Goal: Task Accomplishment & Management: Complete application form

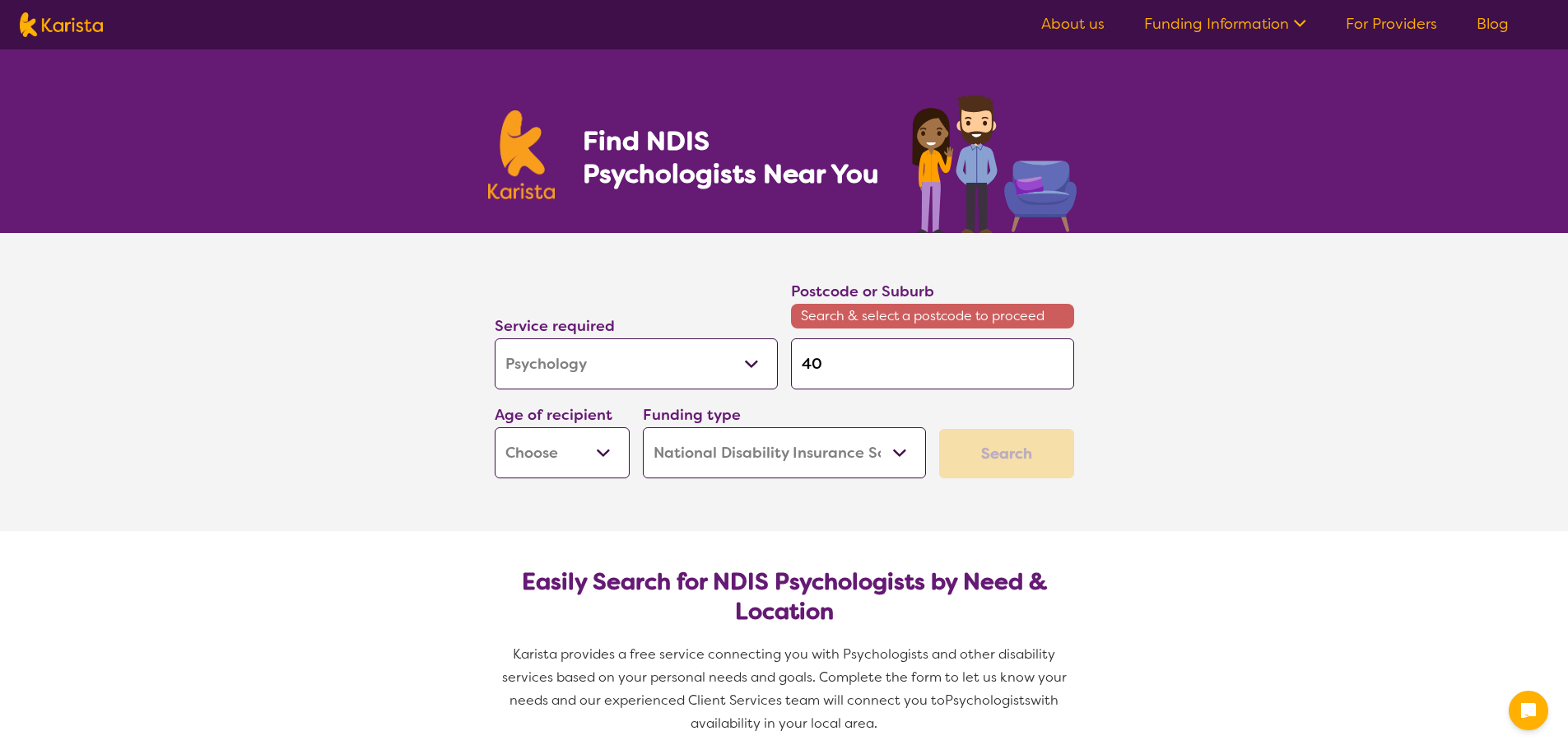
select select "Psychology"
select select "NDIS"
select select "Psychology"
select select "NDIS"
type input "405"
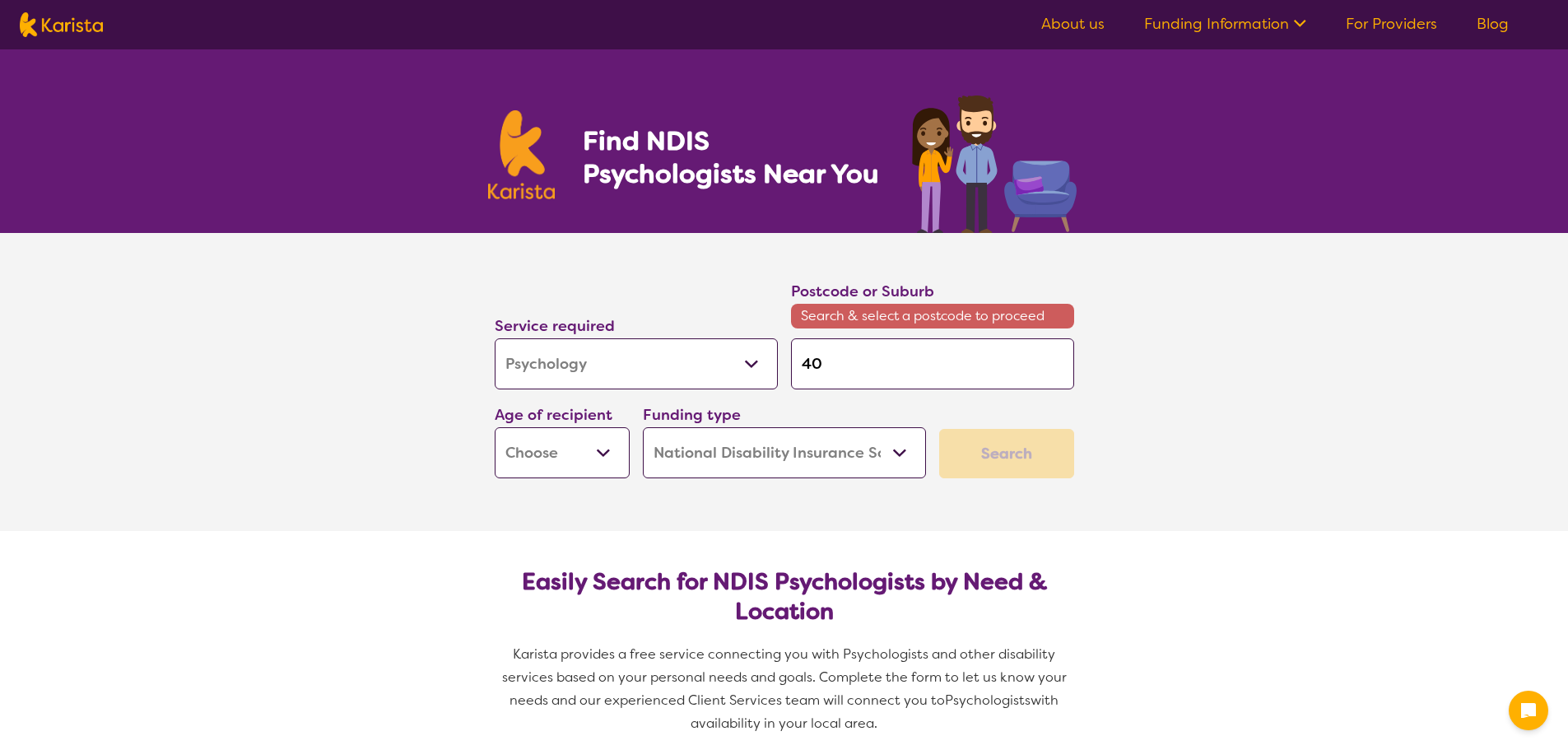
type input "405"
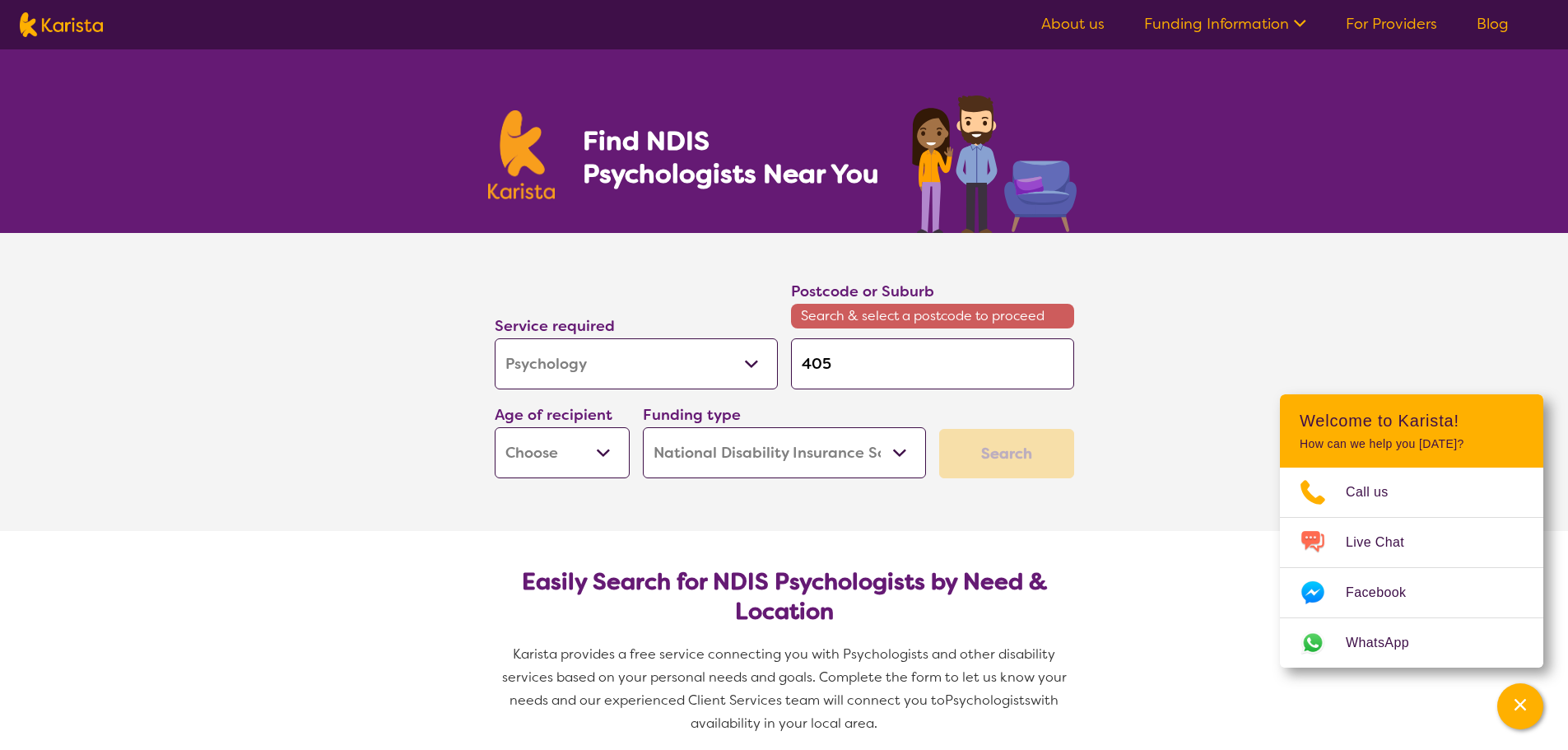
type input "4053"
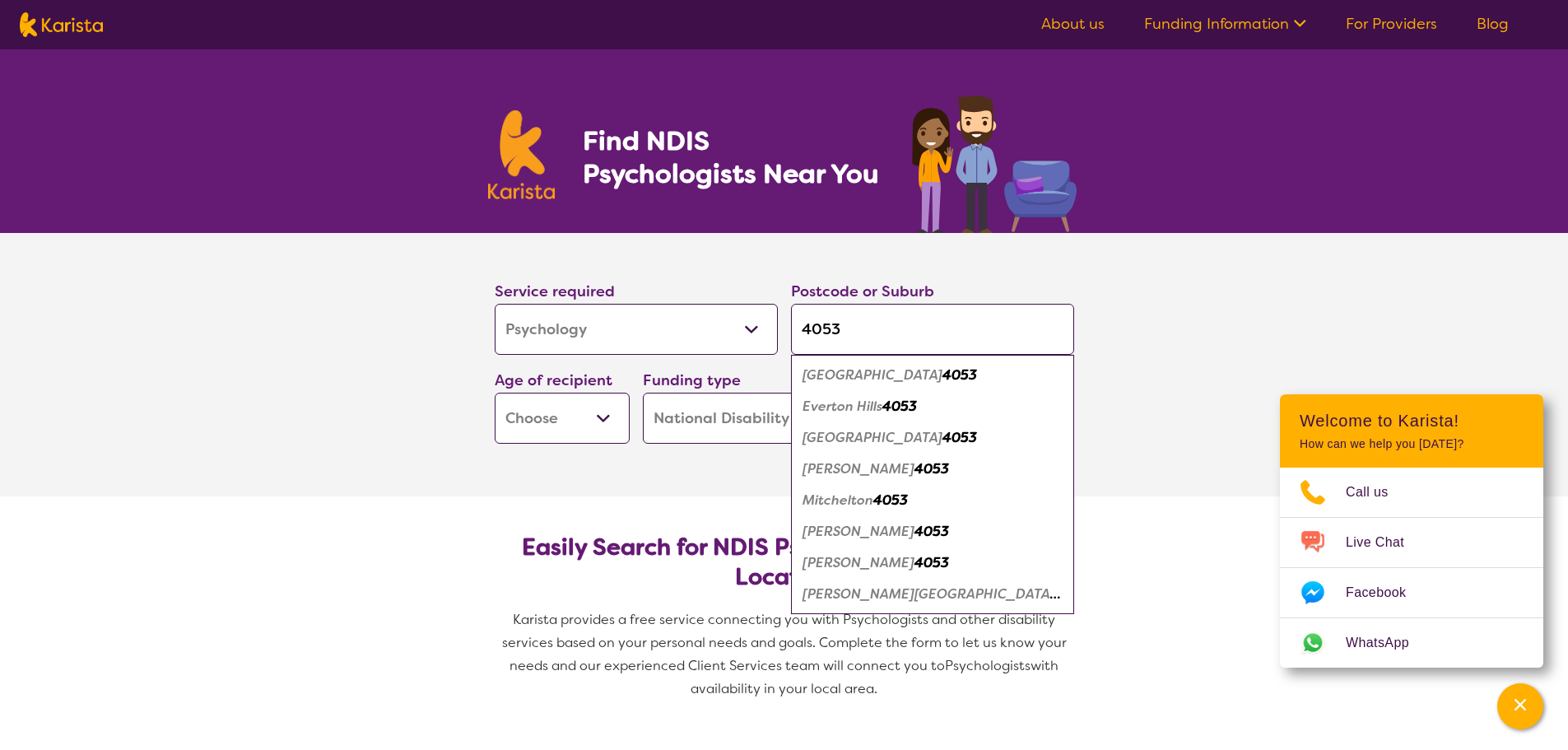
type input "4053"
click at [891, 406] on em "4053" at bounding box center [900, 406] width 35 height 17
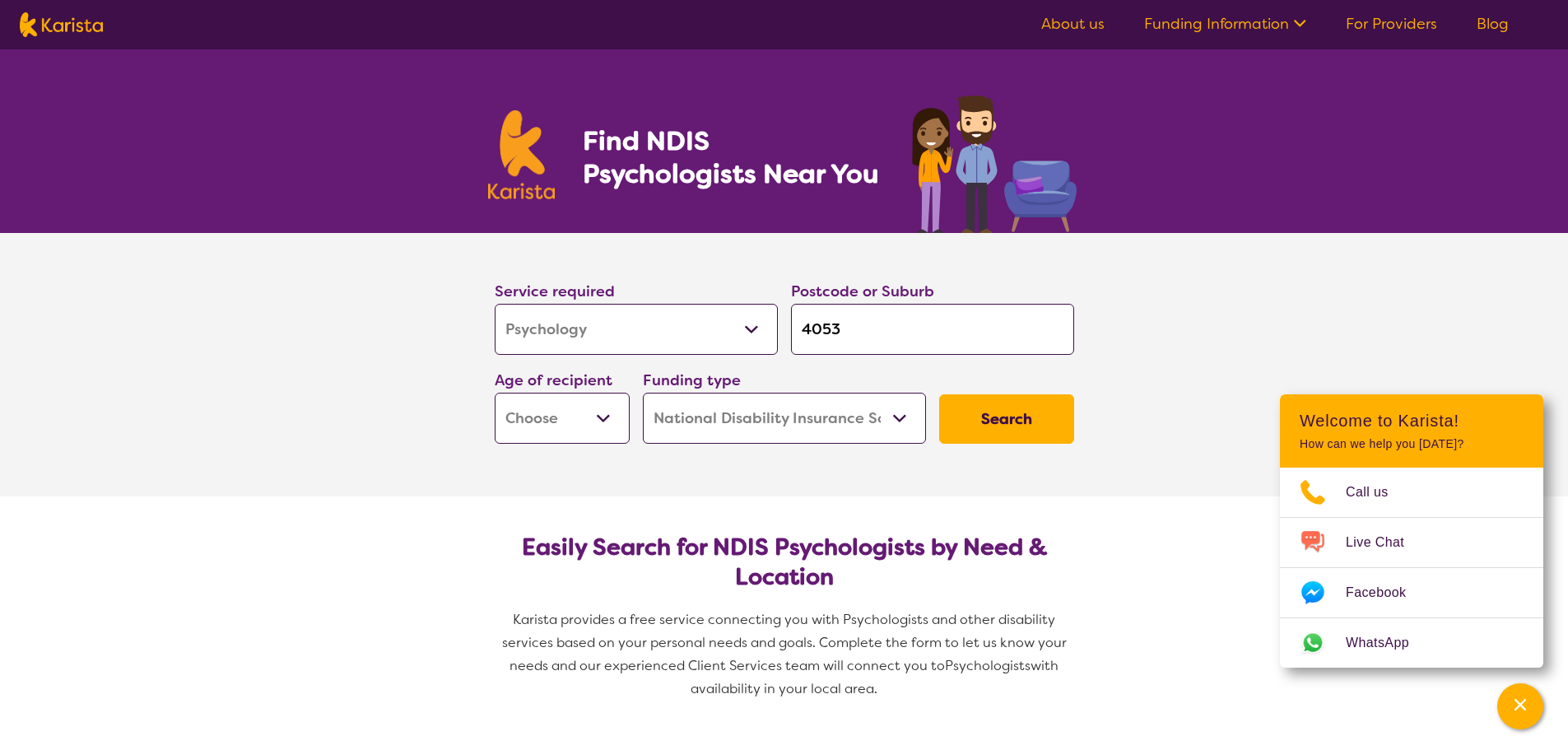
click at [563, 417] on select "Early Childhood - 0 to 9 Child - 10 to 11 Adolescent - 12 to 17 Adult - 18 to 6…" at bounding box center [561, 419] width 135 height 51
select select "EC"
click at [494, 393] on select "Early Childhood - 0 to 9 Child - 10 to 11 Adolescent - 12 to 17 Adult - 18 to 6…" at bounding box center [561, 419] width 135 height 51
select select "EC"
click at [992, 424] on button "Search" at bounding box center [1007, 419] width 135 height 49
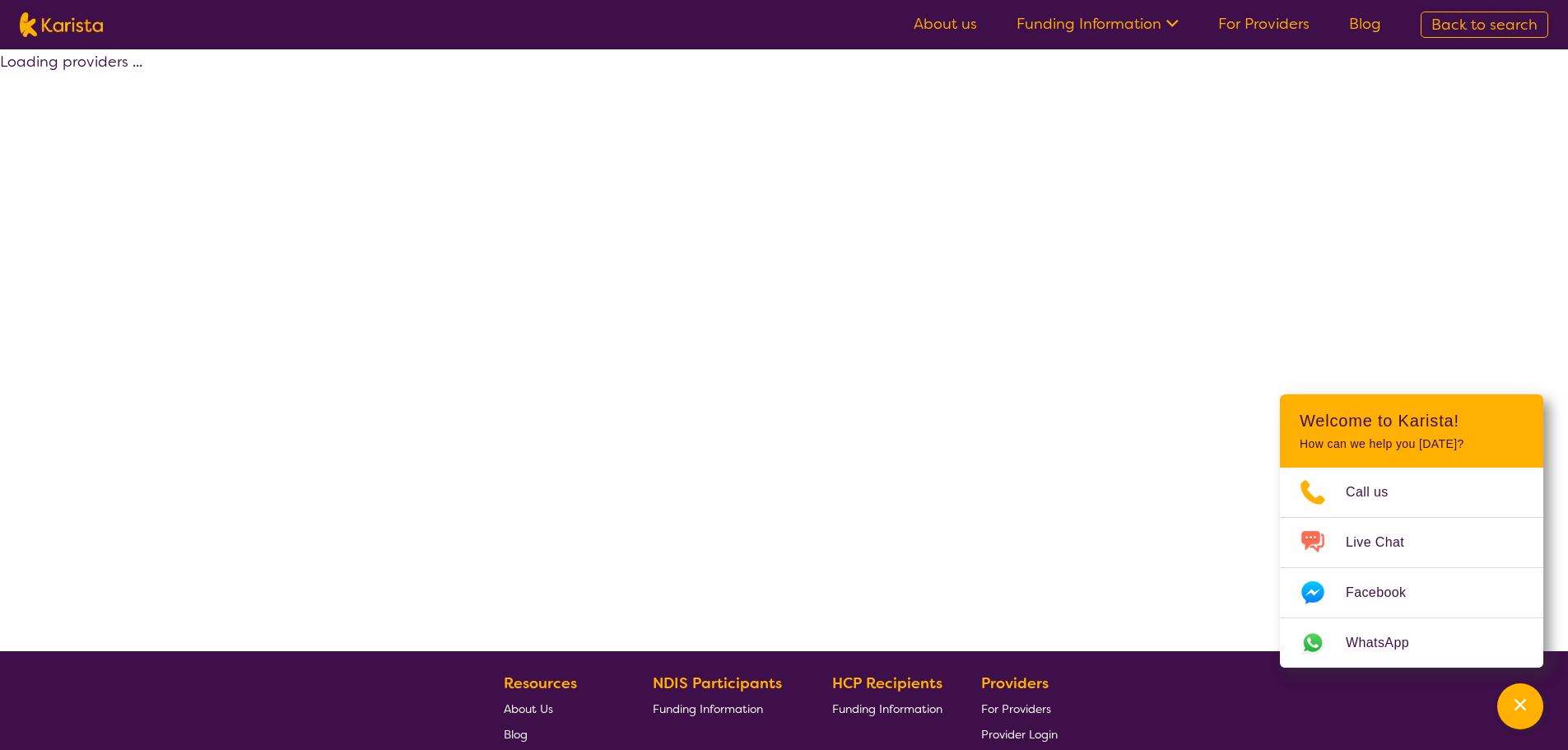
select select "by_score"
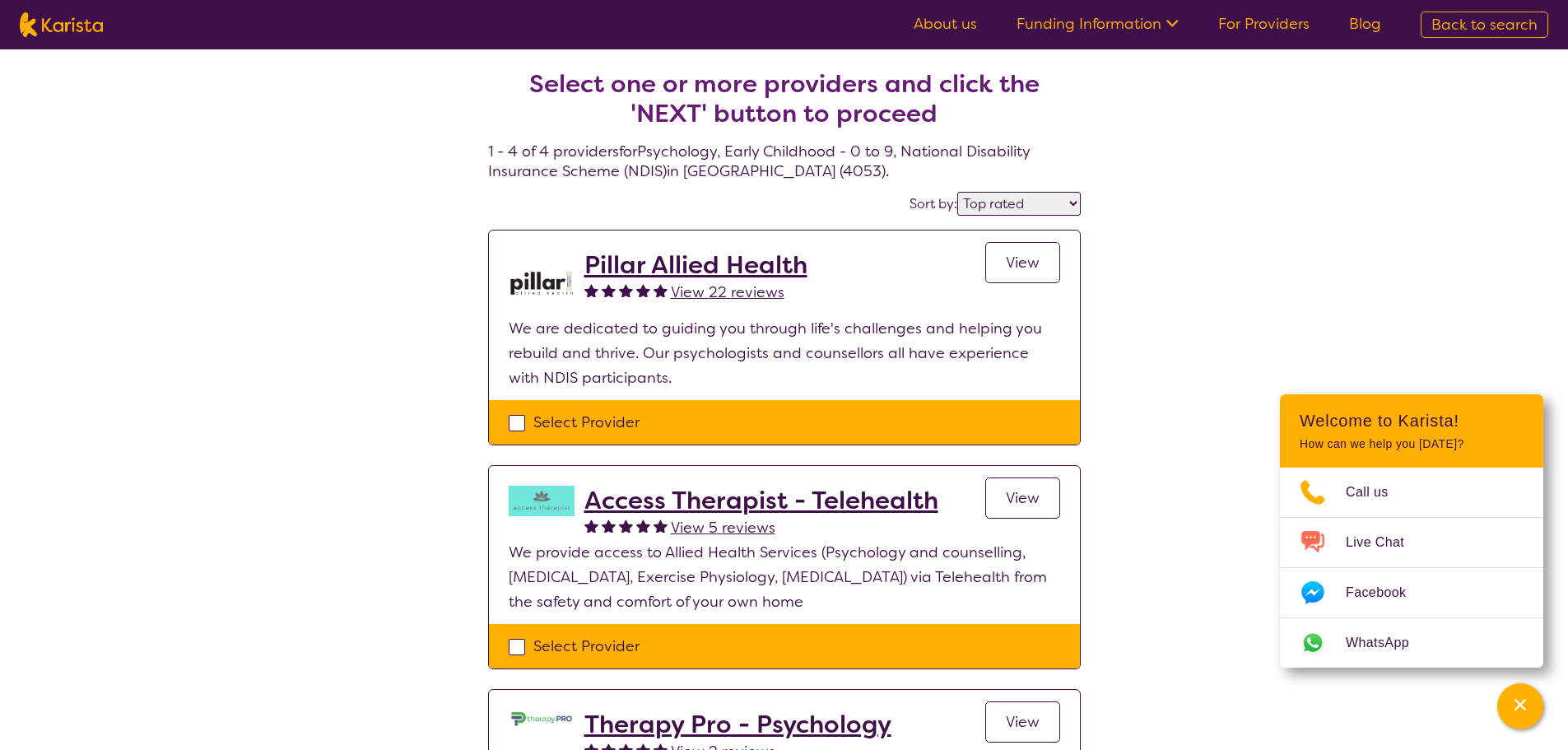
click at [696, 262] on h2 "Pillar Allied Health" at bounding box center [696, 264] width 223 height 29
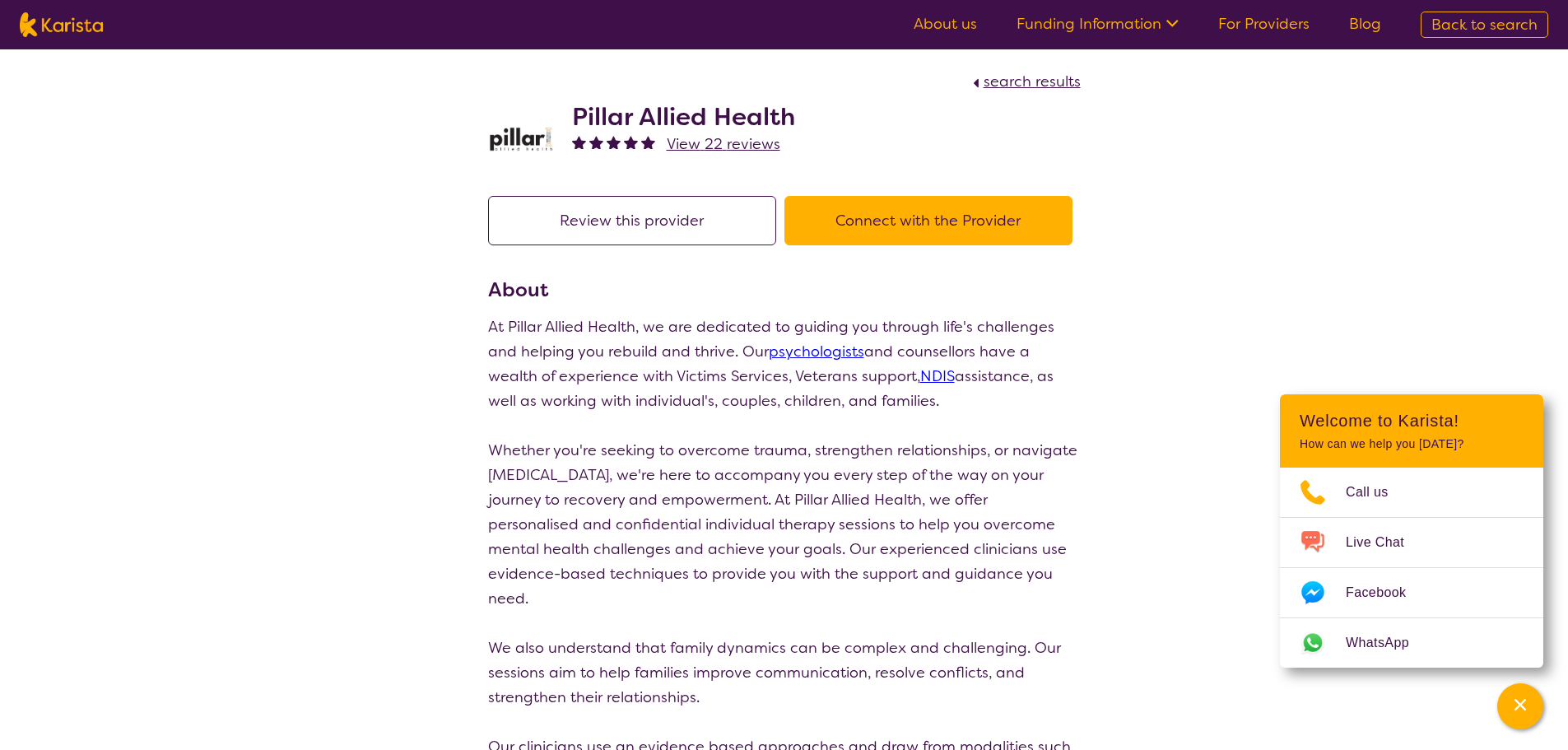
click at [944, 223] on button "Connect with the Provider" at bounding box center [928, 221] width 288 height 49
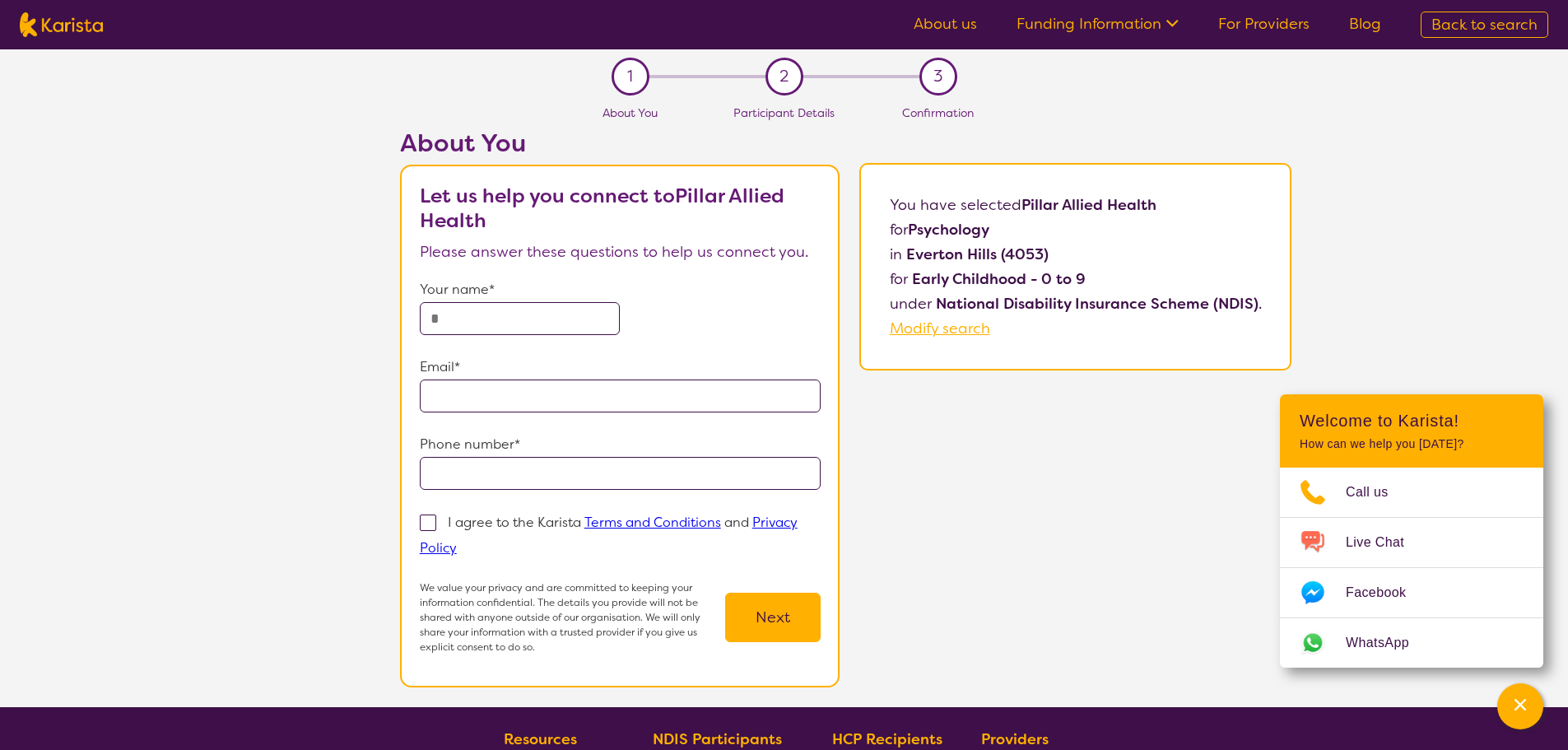
click at [470, 309] on input "text" at bounding box center [520, 318] width 201 height 33
type input "**********"
click at [508, 393] on input "email" at bounding box center [619, 396] width 401 height 33
type input "**********"
click at [471, 474] on input "tel" at bounding box center [619, 473] width 401 height 33
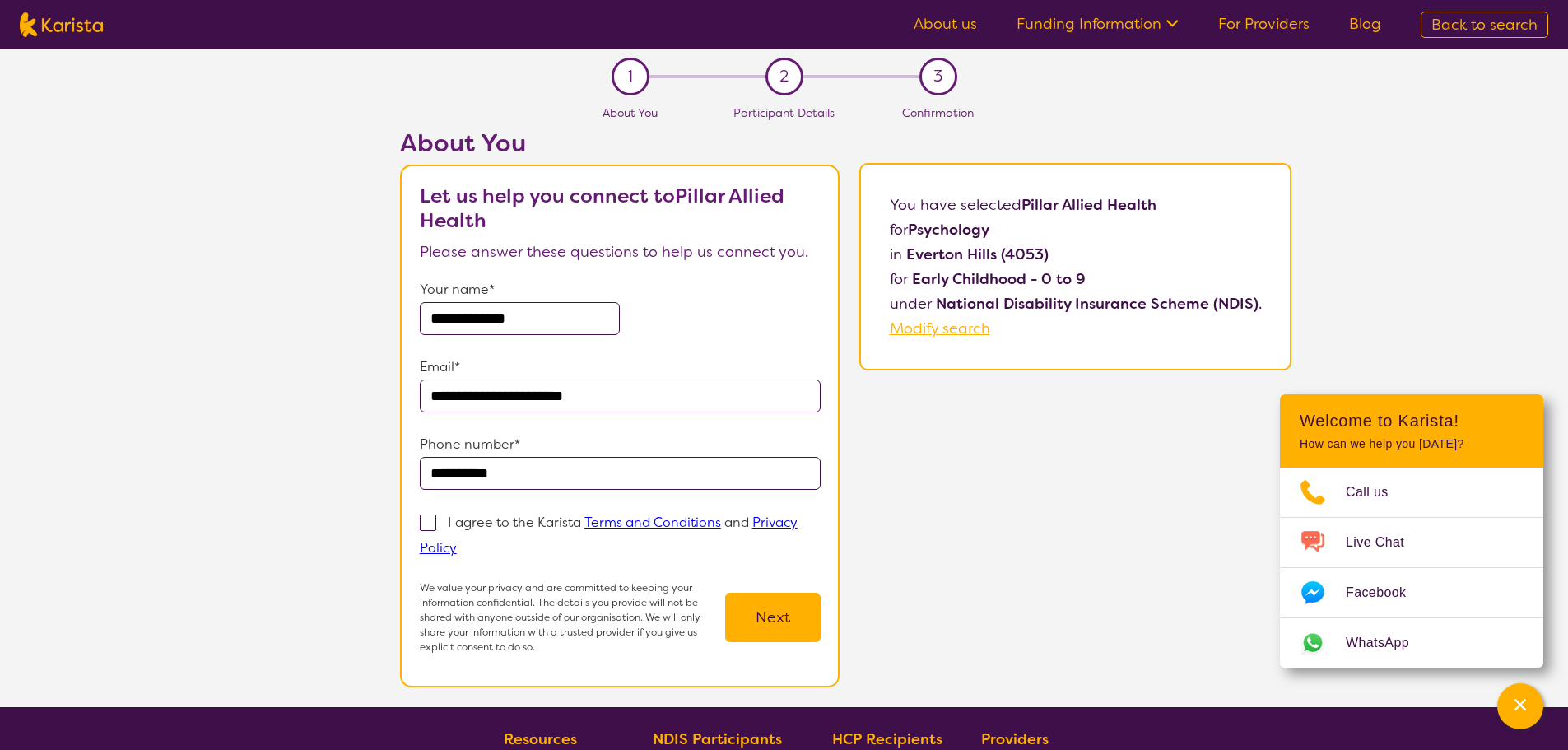
type input "**********"
click at [436, 521] on span at bounding box center [427, 522] width 16 height 16
click at [456, 542] on input "I agree to the Karista Terms and Conditions and Privacy Policy" at bounding box center [461, 546] width 10 height 10
checkbox input "true"
click at [797, 621] on button "Next" at bounding box center [773, 617] width 96 height 49
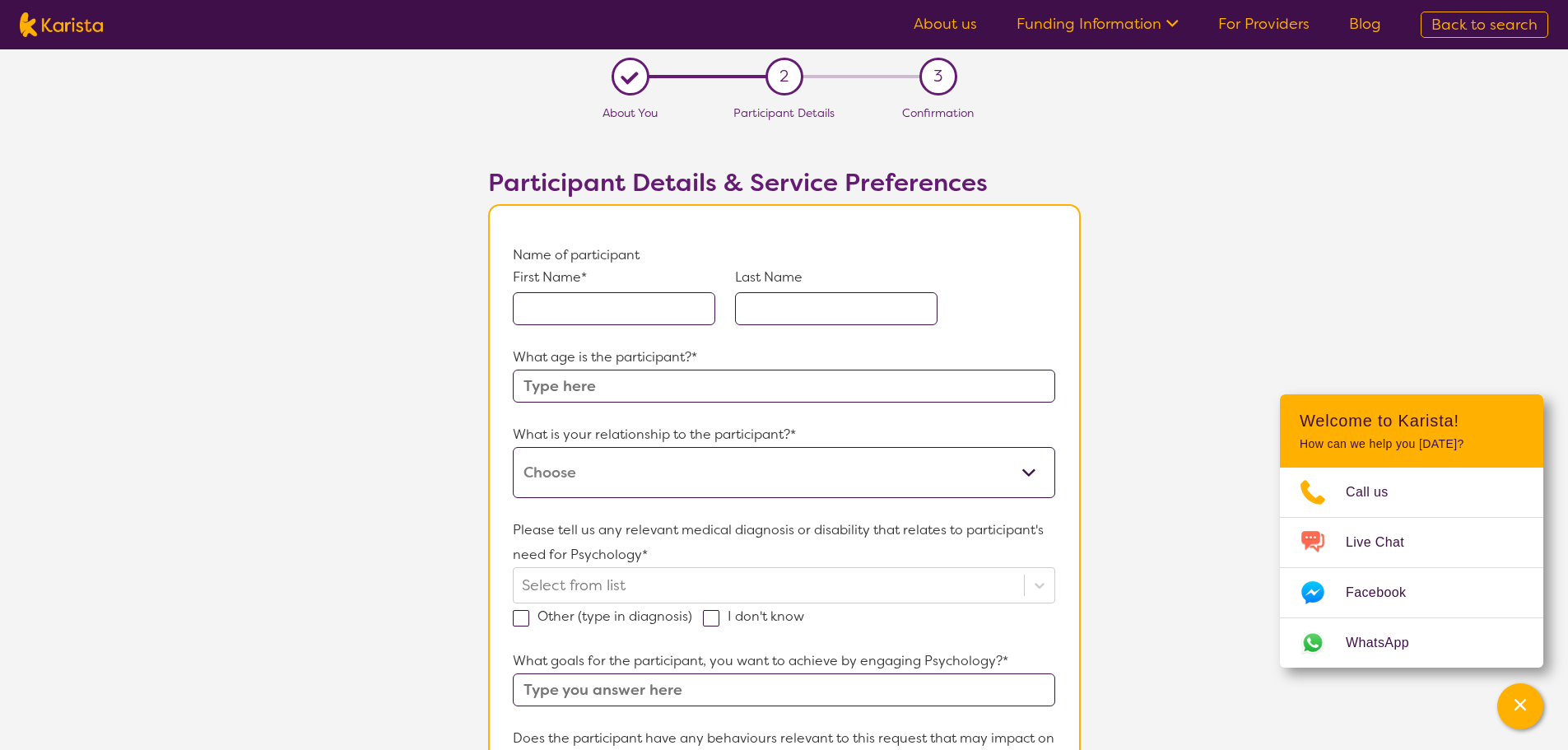
click at [576, 311] on input "text" at bounding box center [615, 309] width 203 height 33
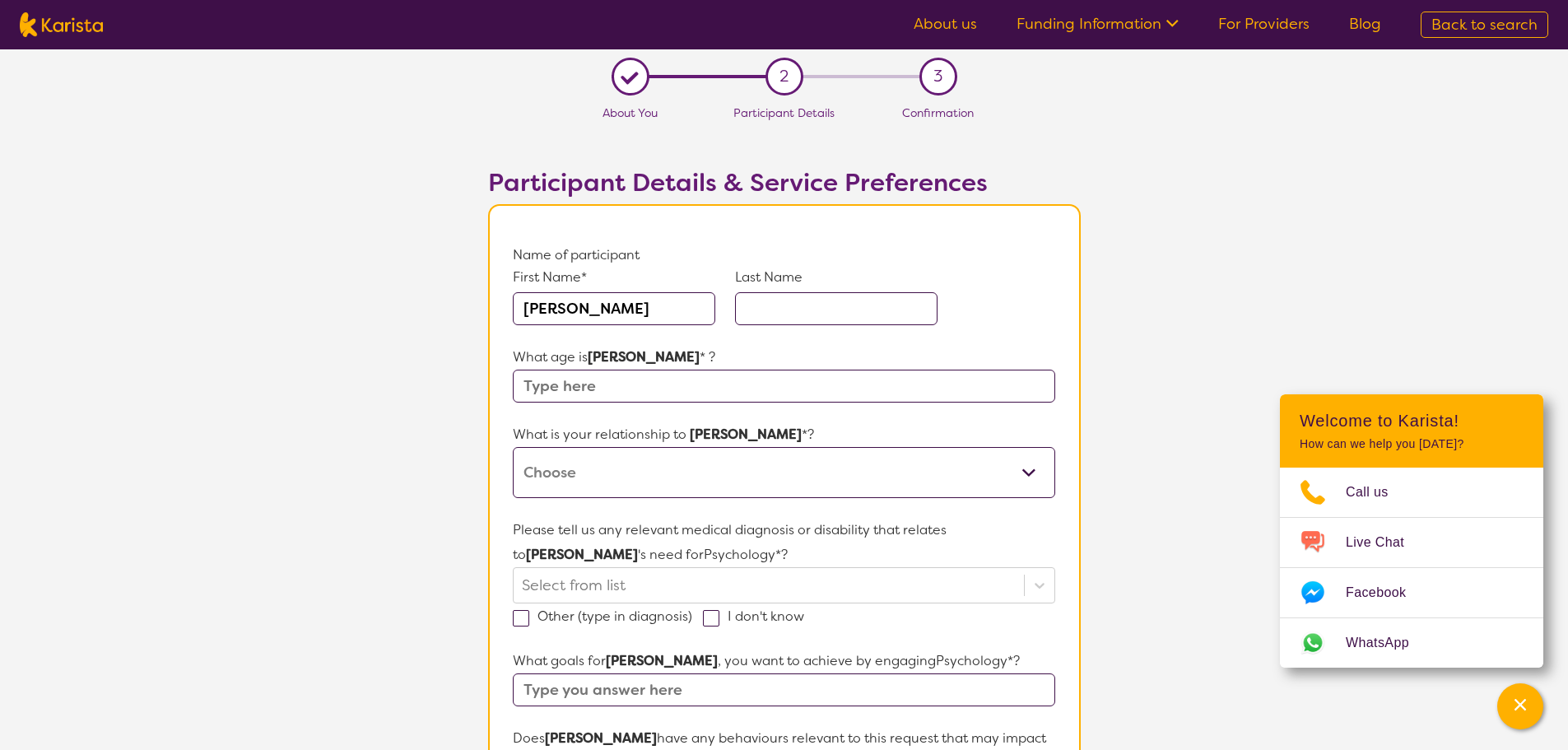
drag, startPoint x: 634, startPoint y: 308, endPoint x: 571, endPoint y: 304, distance: 63.1
click at [571, 304] on input "[PERSON_NAME]" at bounding box center [615, 309] width 203 height 33
type input "[PERSON_NAME]"
click at [801, 299] on input "text" at bounding box center [836, 309] width 203 height 33
type input "[GEOGRAPHIC_DATA]"
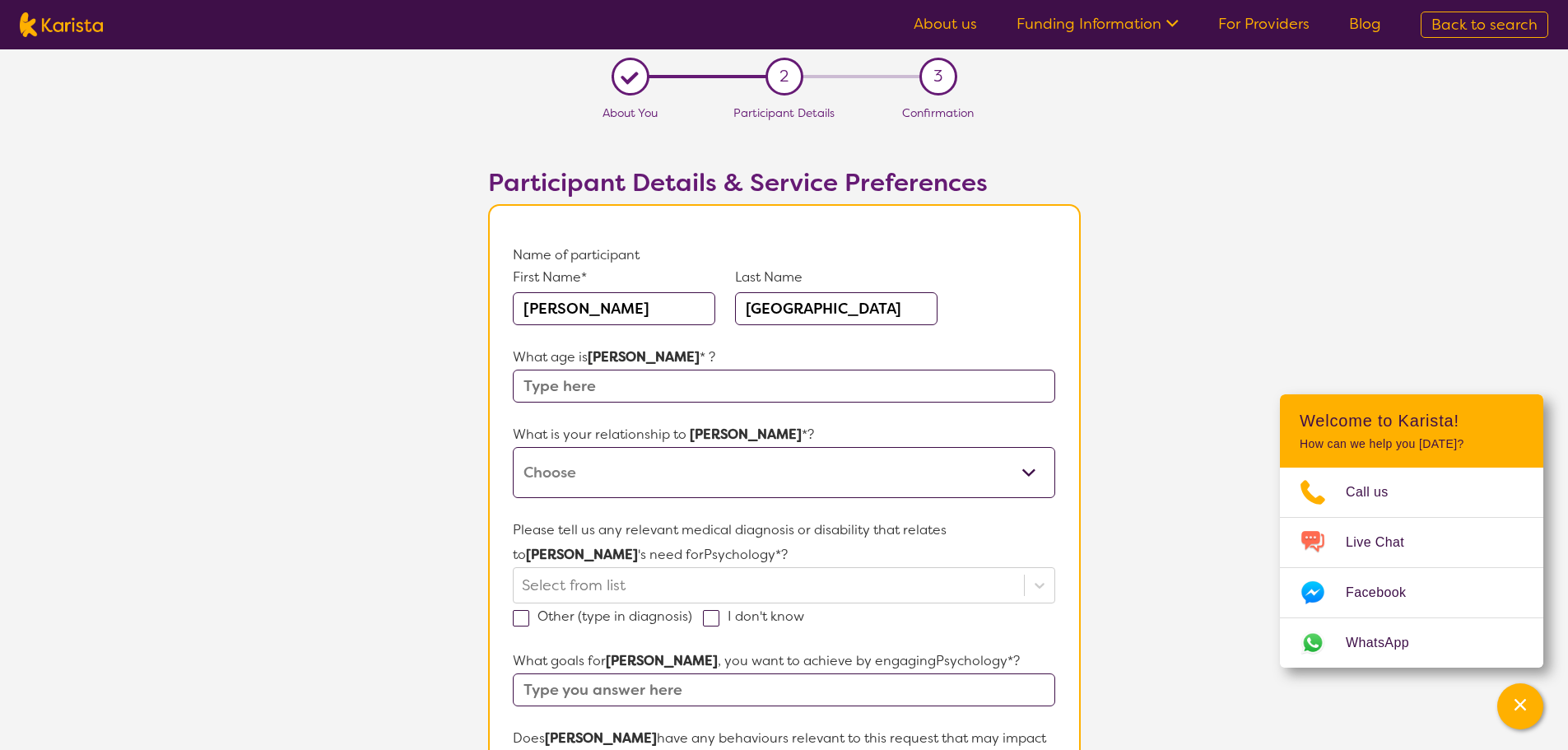
click at [589, 387] on input "text" at bounding box center [784, 385] width 542 height 33
type input "6"
click at [619, 464] on select "This request is for myself I am their parent I am their child I am their spouse…" at bounding box center [784, 473] width 542 height 51
select select "I am their parent"
click at [513, 447] on select "This request is for myself I am their parent I am their child I am their spouse…" at bounding box center [784, 473] width 542 height 51
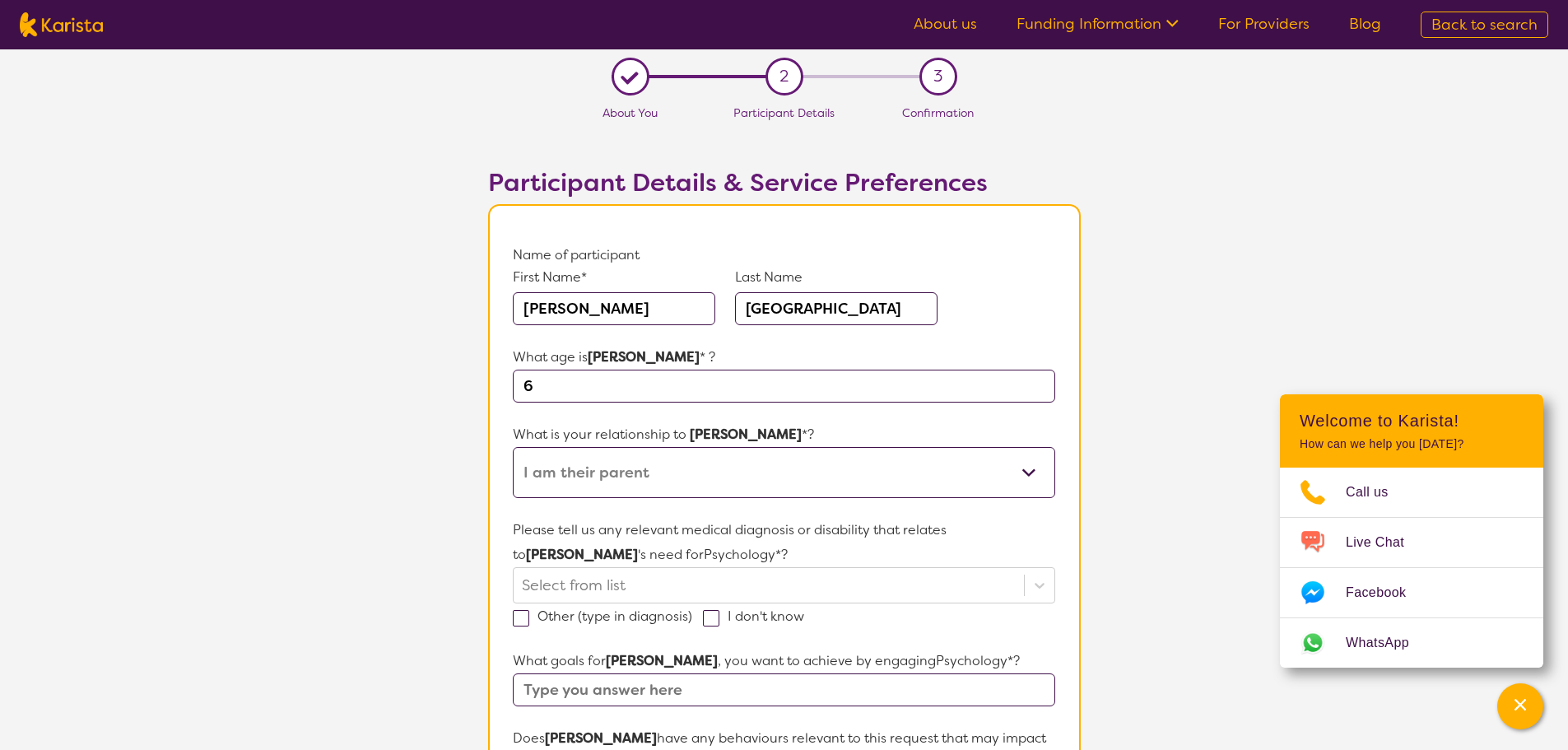
scroll to position [82, 0]
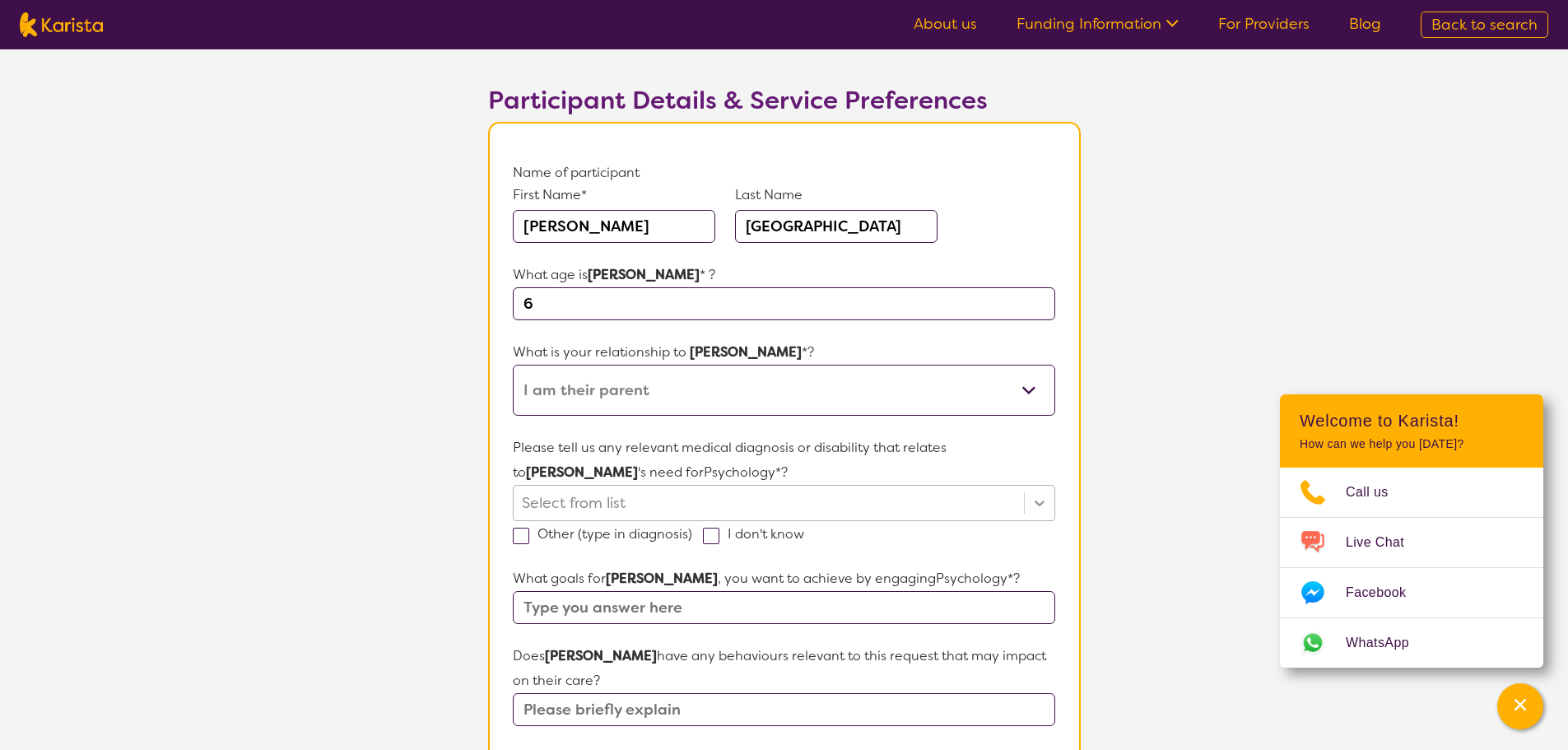
click at [1037, 498] on div "Please tell us any relevant medical diagnosis or disability that relates to [PE…" at bounding box center [784, 491] width 542 height 111
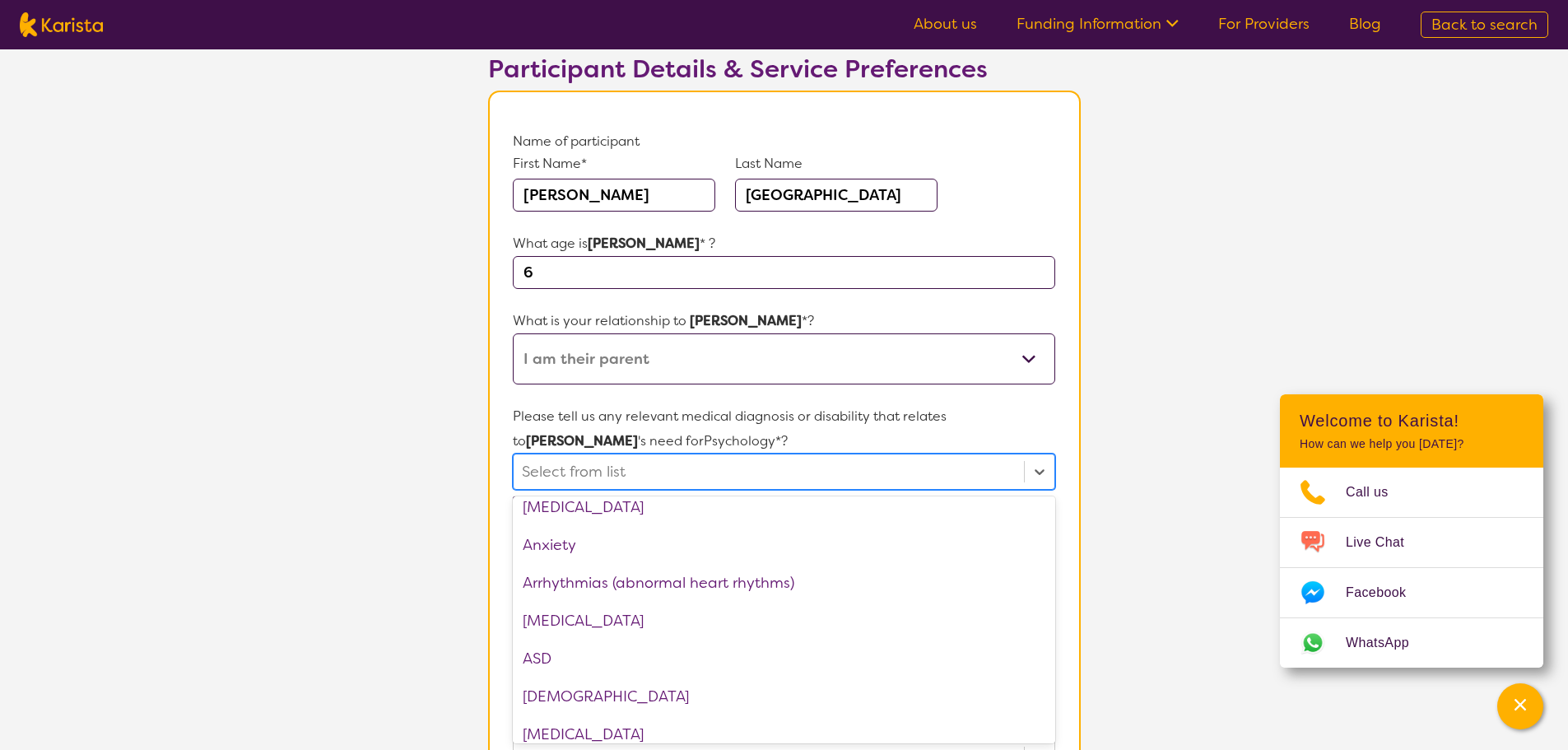
scroll to position [165, 0]
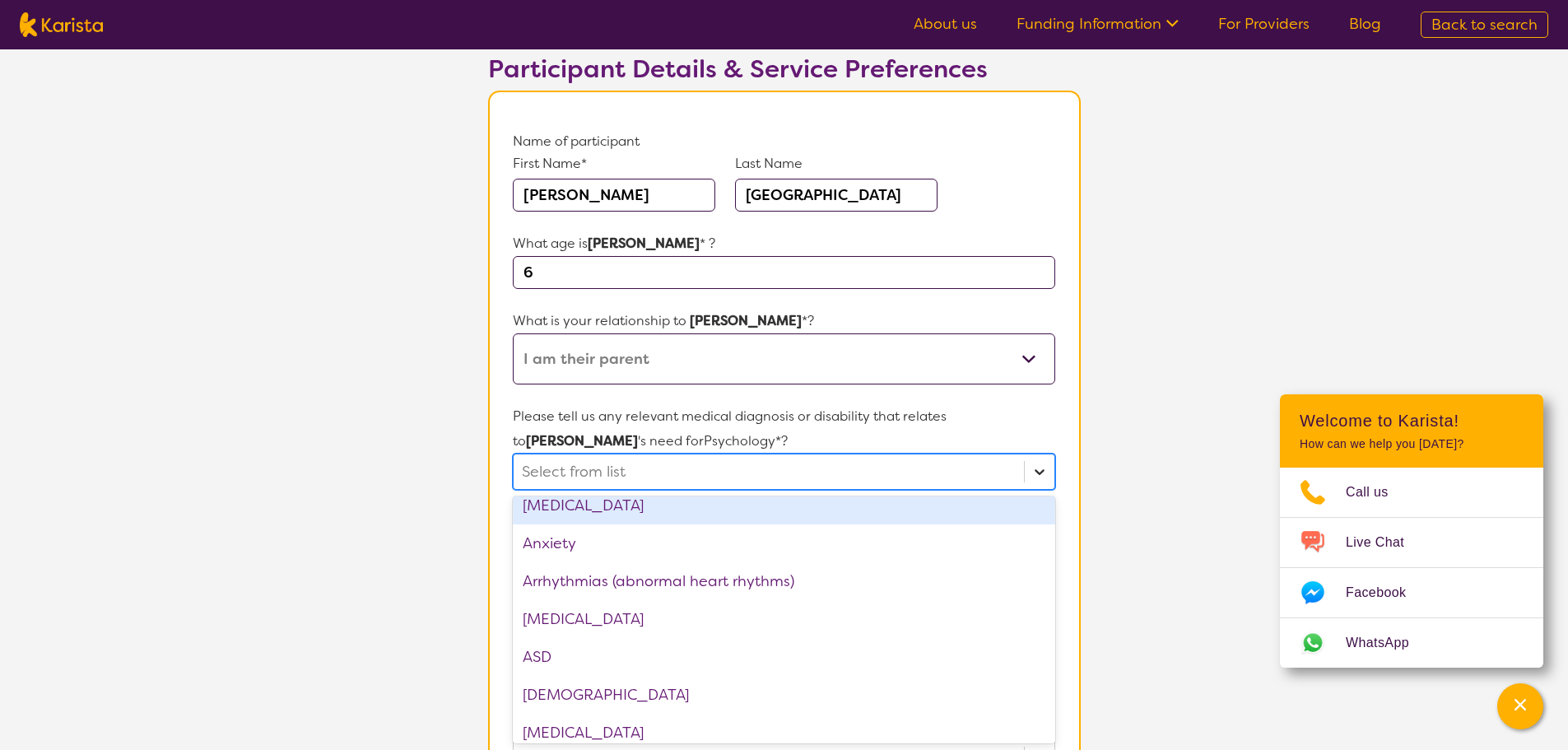
click at [1042, 470] on icon at bounding box center [1039, 471] width 16 height 16
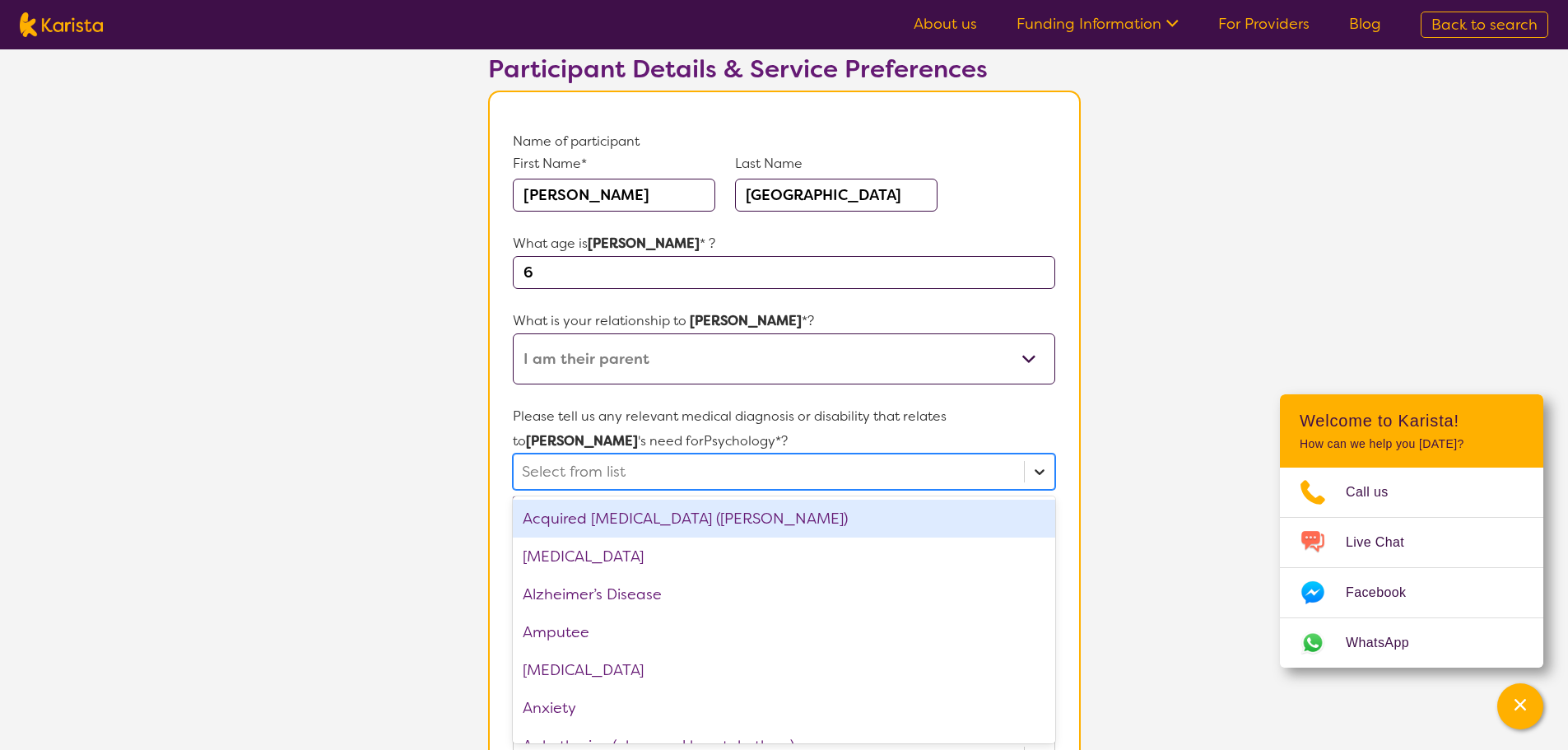
click at [1042, 467] on icon at bounding box center [1039, 471] width 16 height 16
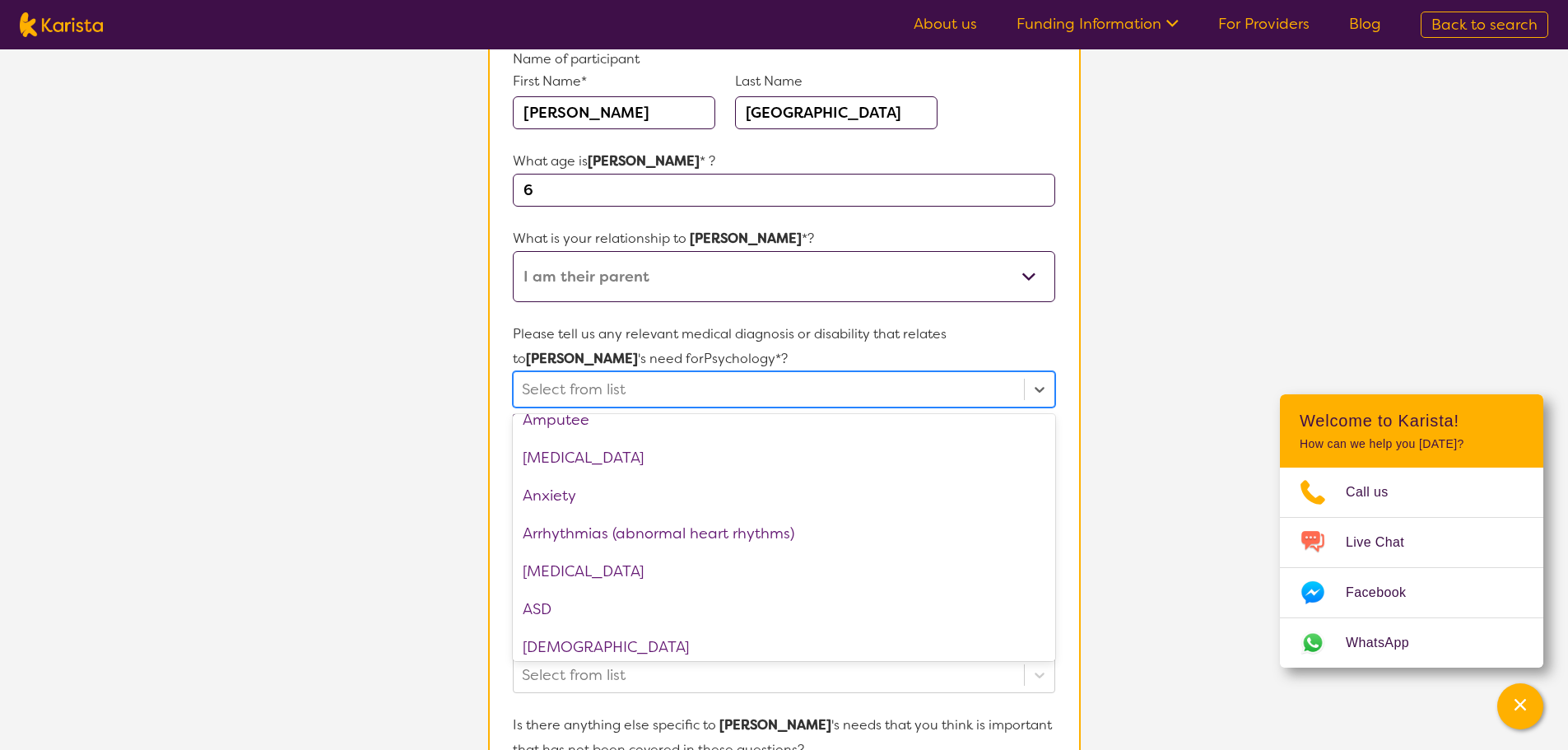
scroll to position [0, 0]
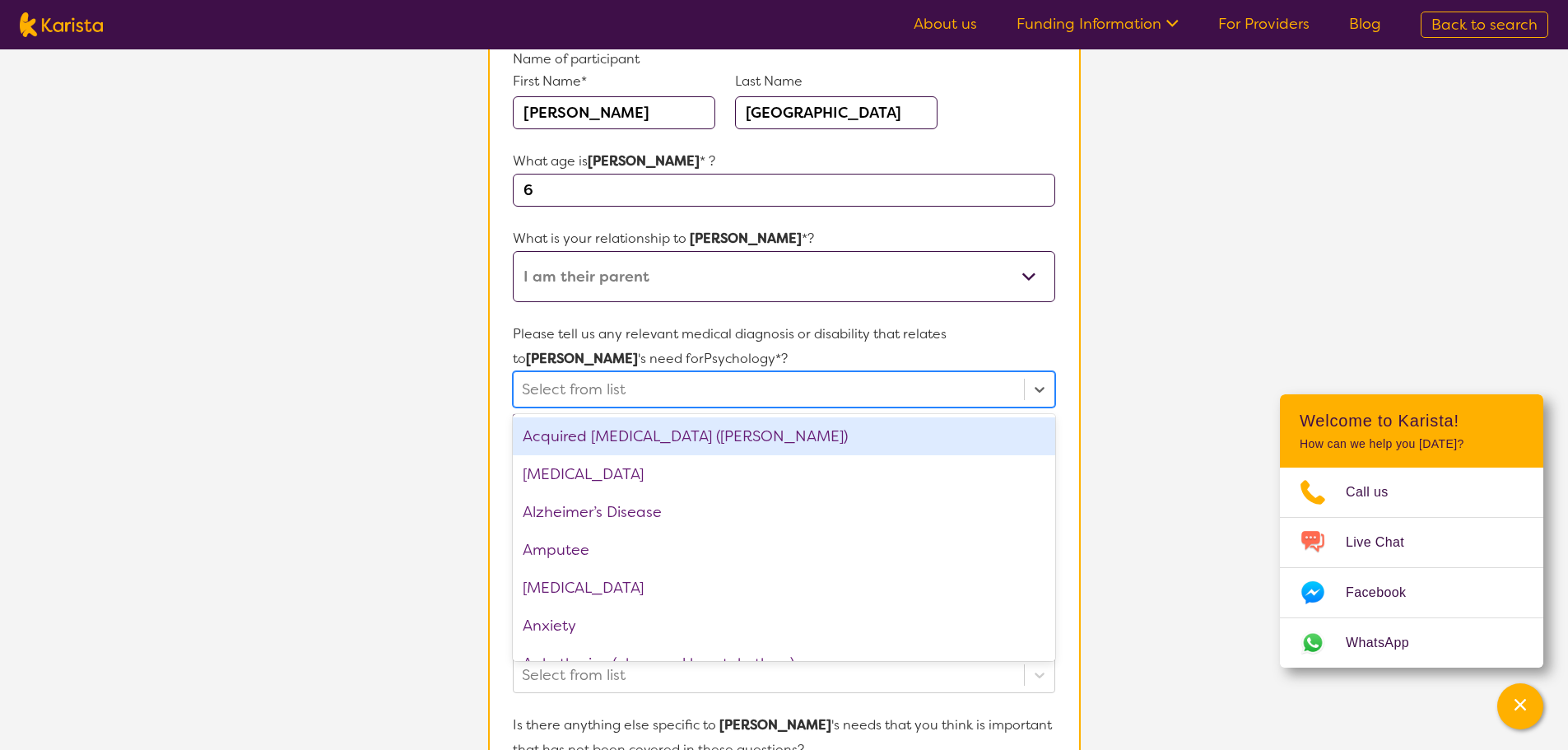
click at [933, 383] on div at bounding box center [768, 389] width 493 height 28
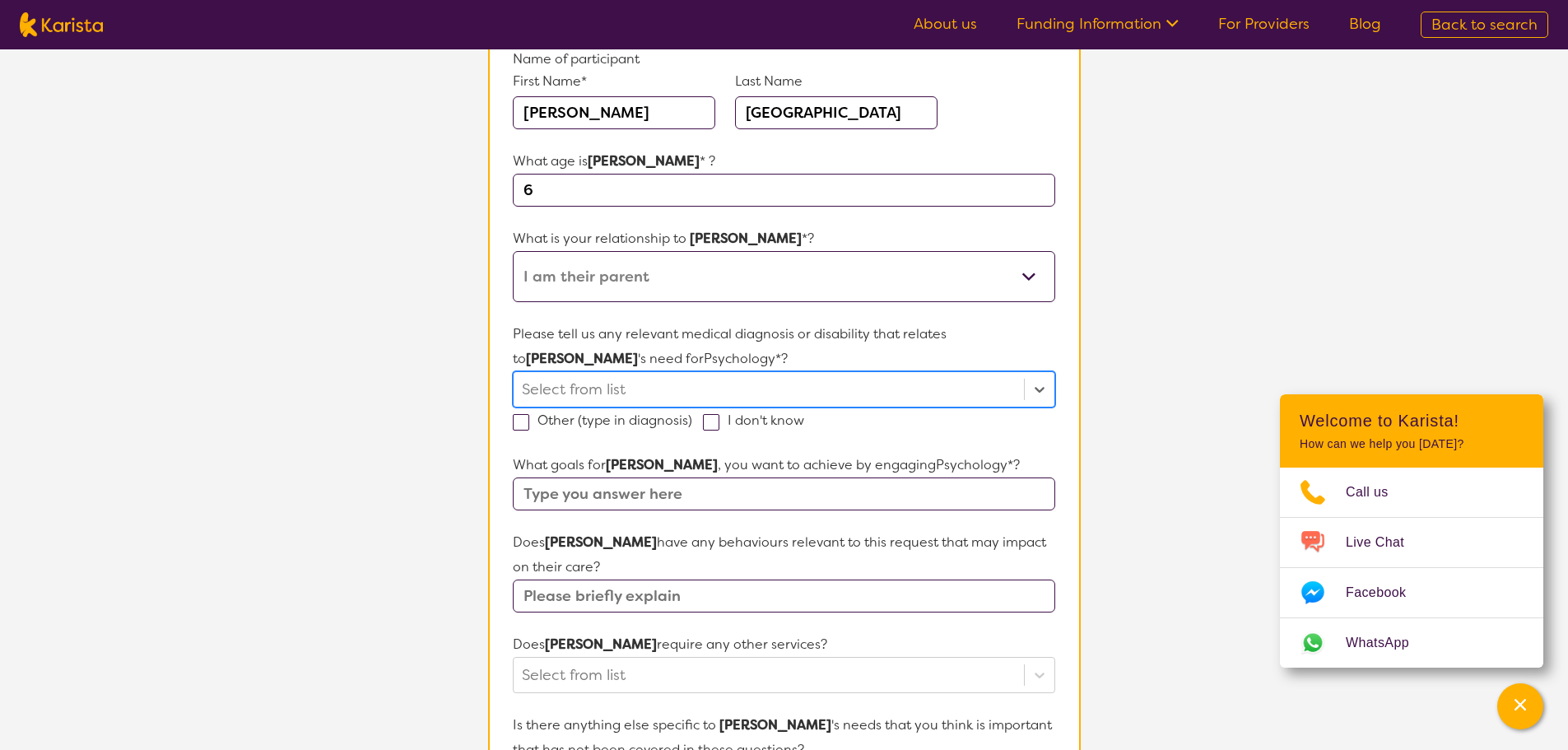
click at [714, 425] on span at bounding box center [710, 421] width 16 height 16
click at [804, 425] on input "I don't know" at bounding box center [809, 419] width 10 height 10
checkbox input "true"
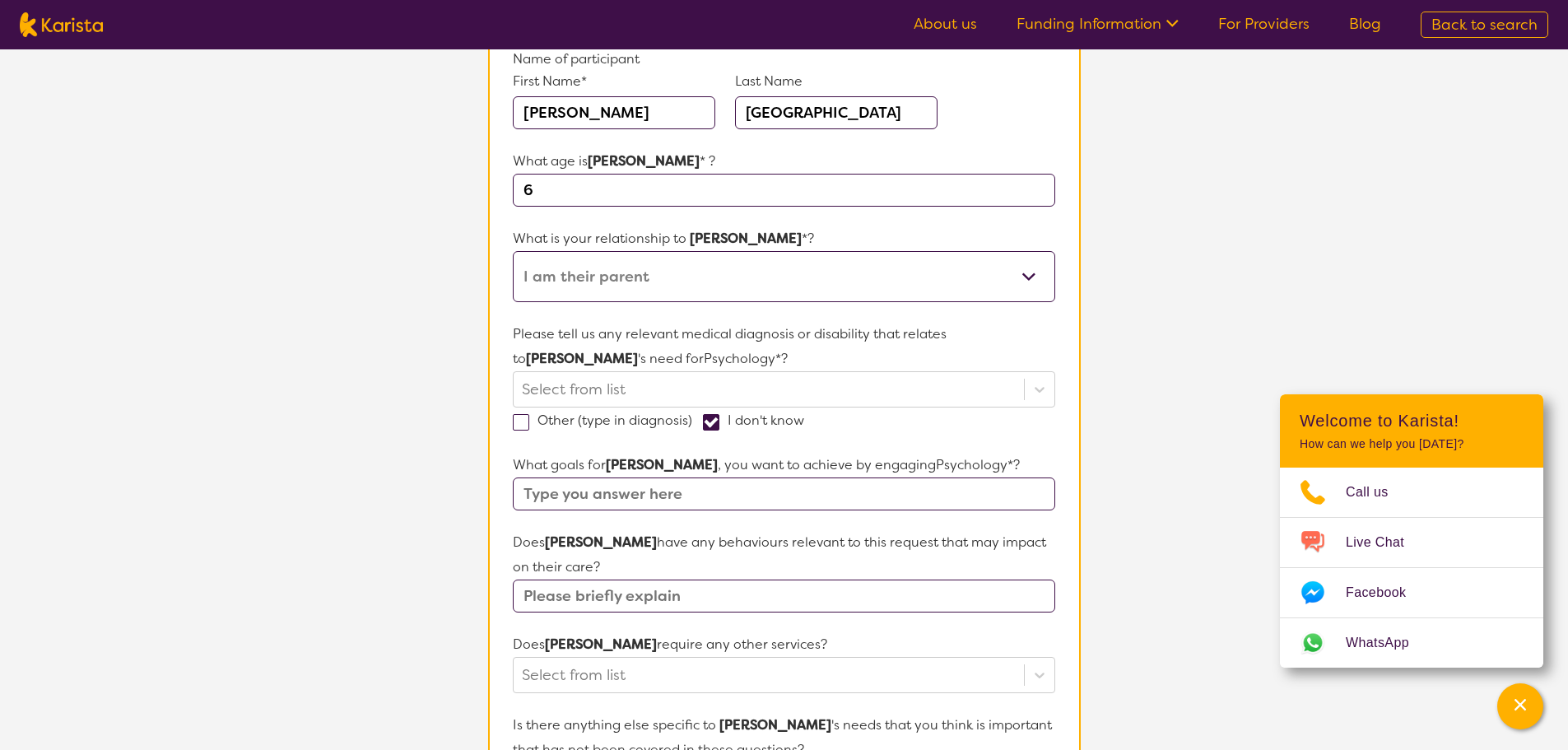
click at [691, 492] on input "text" at bounding box center [784, 493] width 542 height 33
click at [657, 493] on input "Her mother drank during" at bounding box center [784, 493] width 542 height 33
click at [804, 496] on input "Her mother drank heavily during" at bounding box center [784, 493] width 542 height 33
type input "Her mother drank heavily during pregnancy need possible diagnosis and reports"
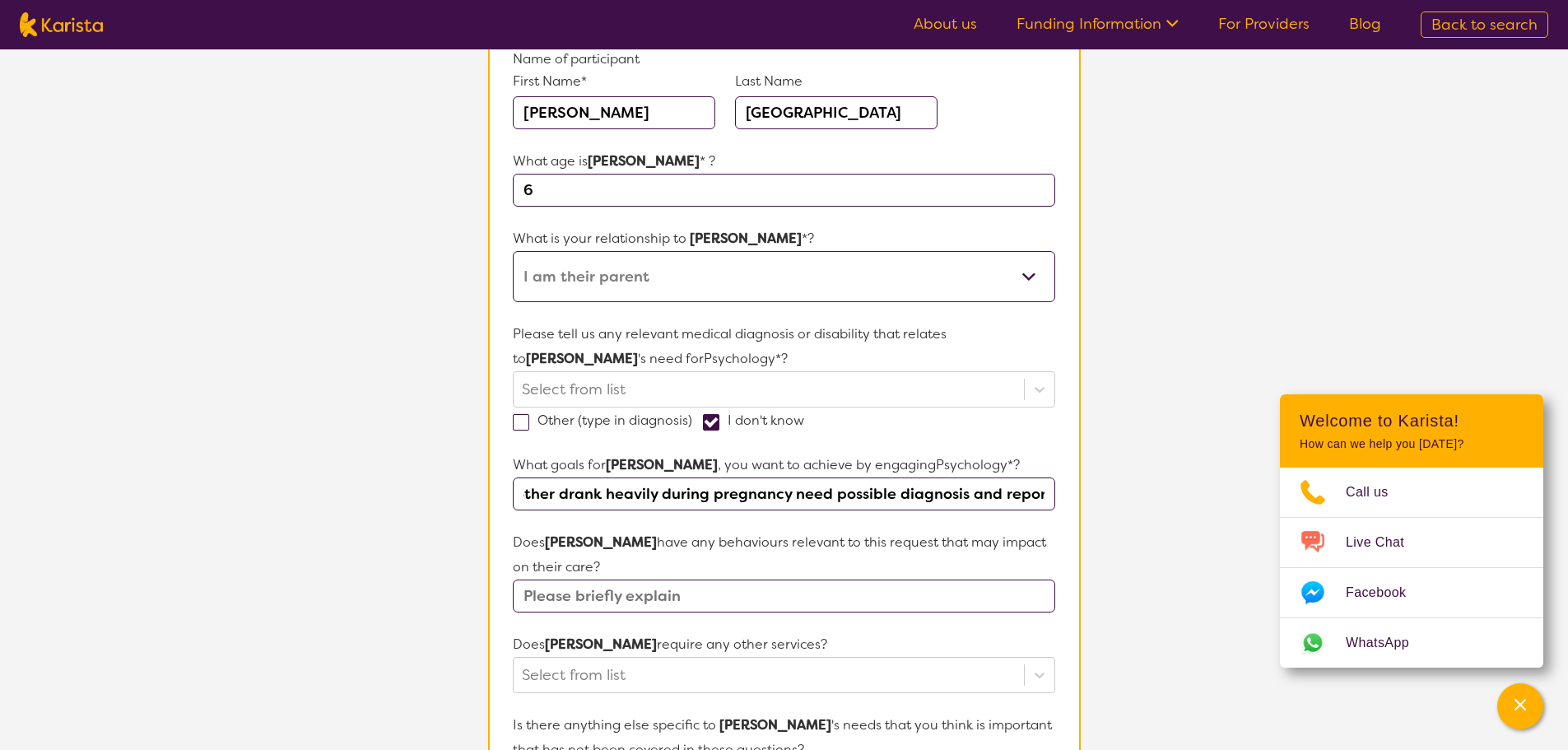
click at [589, 598] on input "text" at bounding box center [784, 596] width 542 height 33
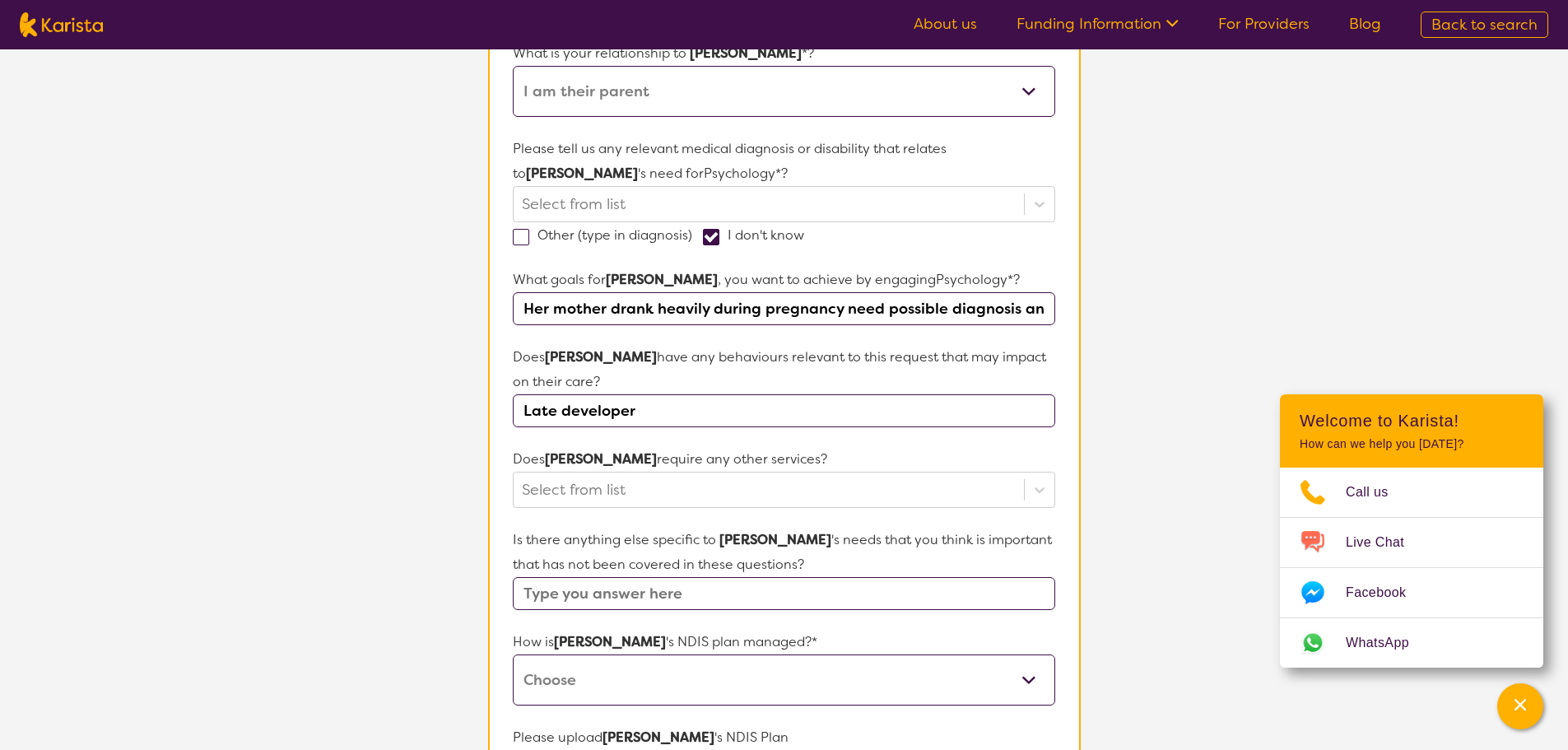
scroll to position [443, 0]
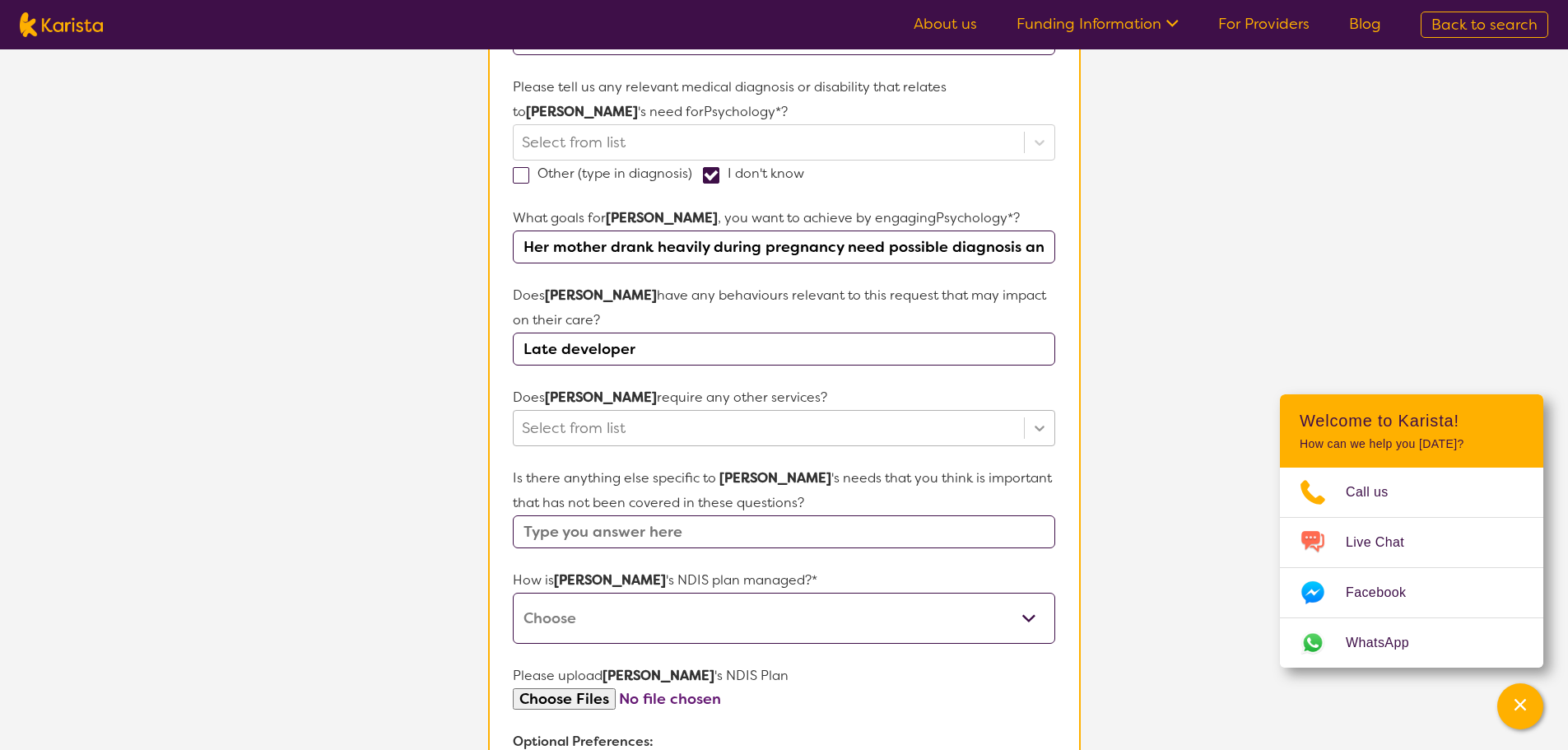
type input "Late developer"
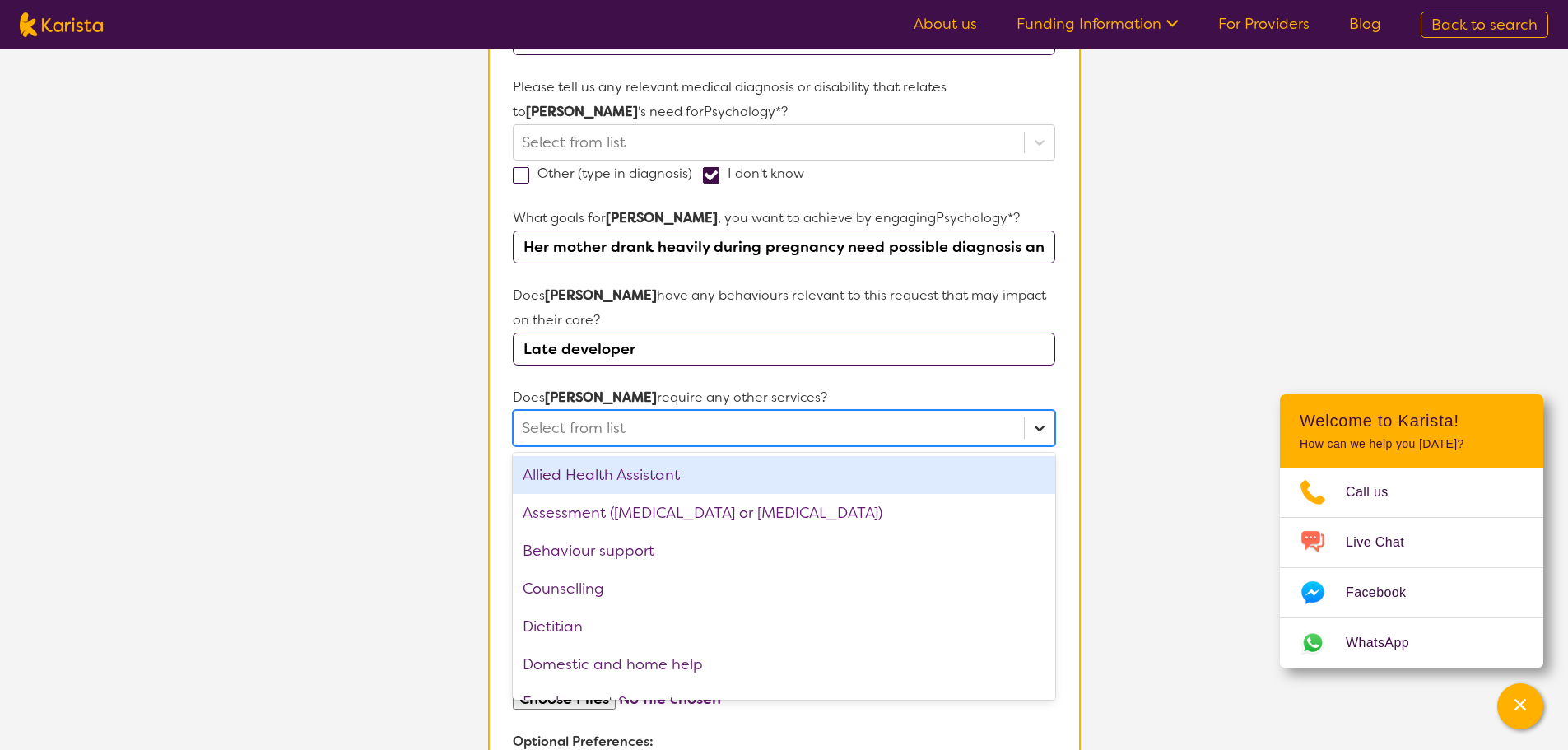
click at [1042, 427] on icon at bounding box center [1040, 428] width 9 height 6
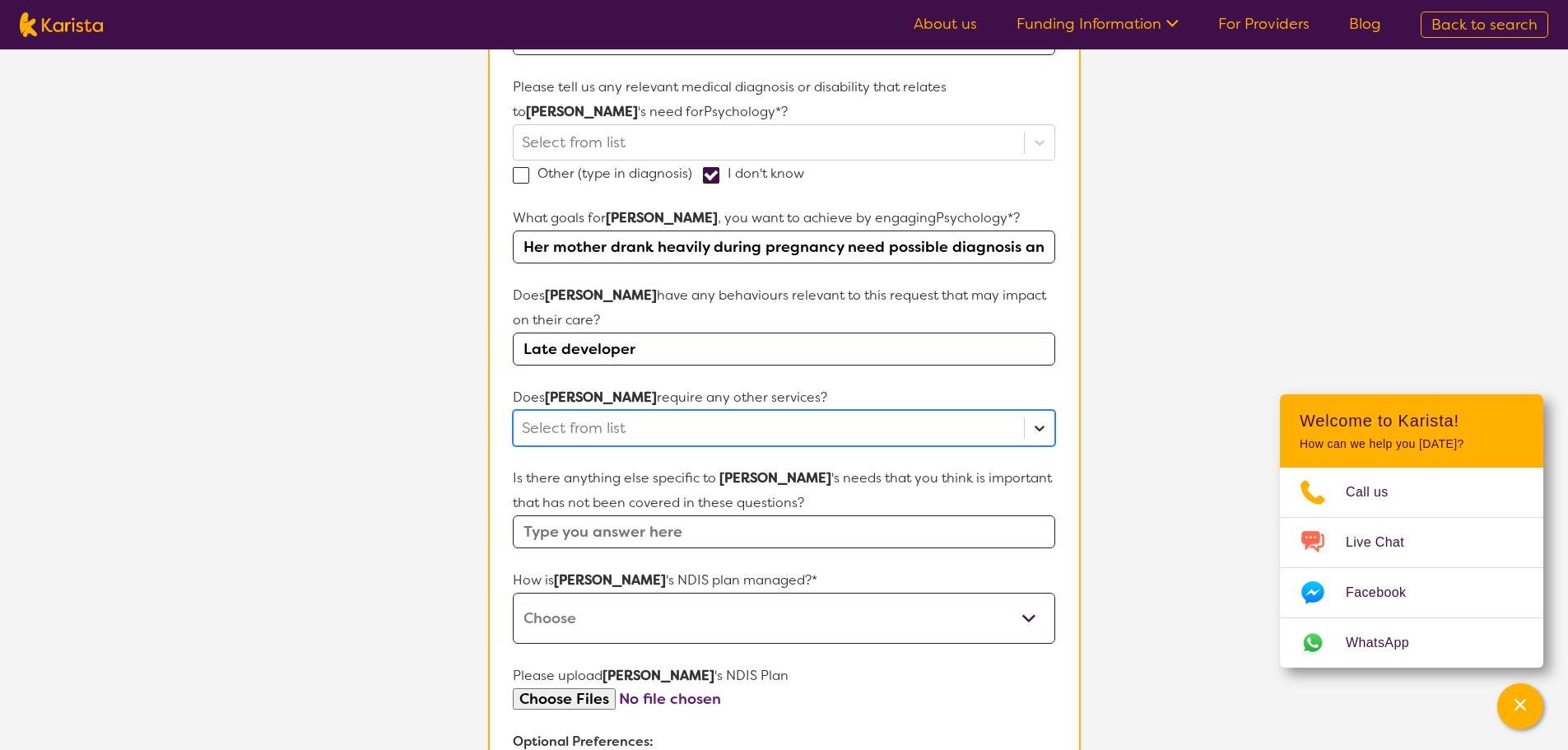
click at [1044, 431] on icon at bounding box center [1039, 427] width 16 height 16
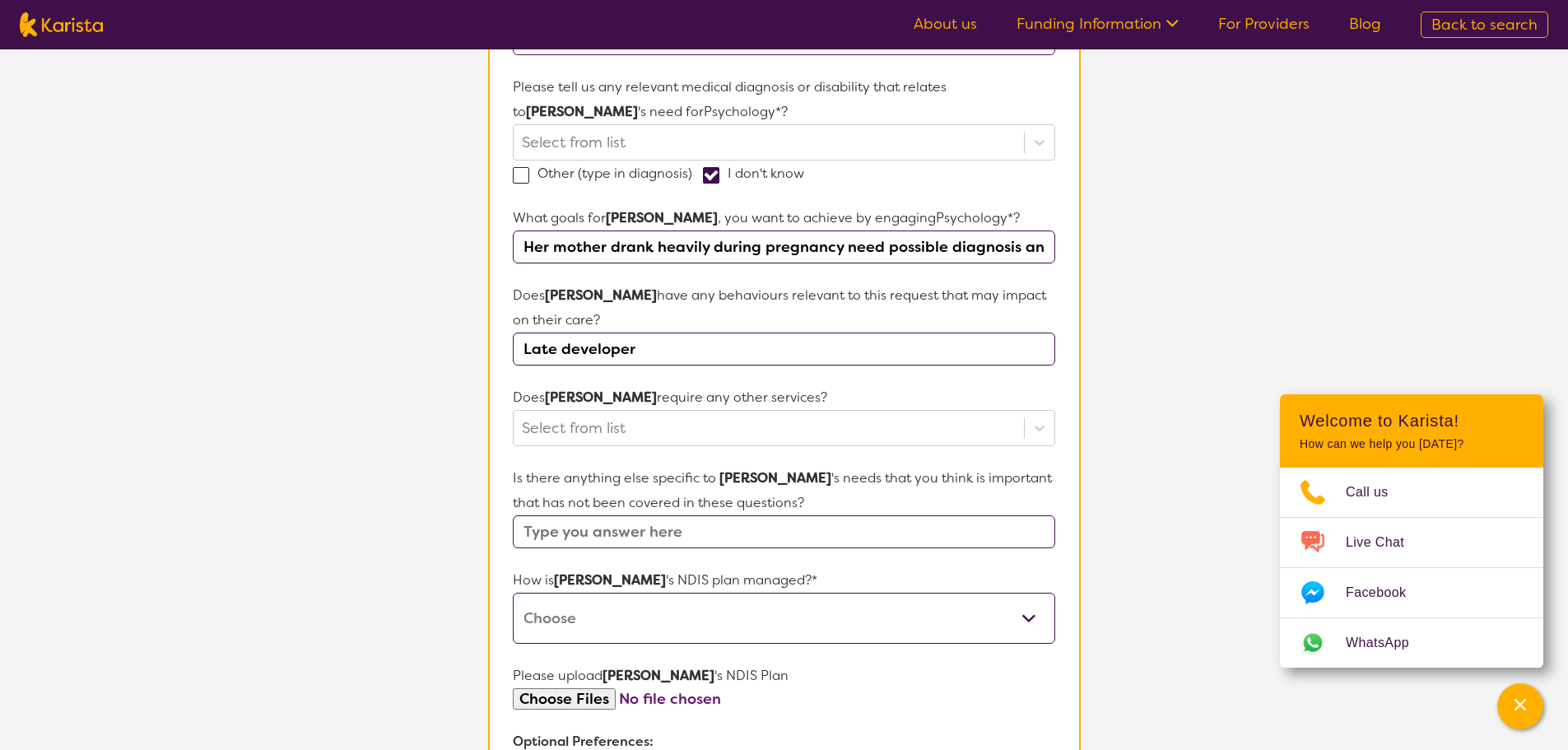
click at [595, 532] on input "text" at bounding box center [784, 531] width 542 height 33
click at [1025, 619] on select "Self-managed NDIS plan Managed by a registered plan management provider (not th…" at bounding box center [784, 618] width 542 height 51
select select "Plan Managed"
click at [513, 593] on select "Self-managed NDIS plan Managed by a registered plan management provider (not th…" at bounding box center [784, 618] width 542 height 51
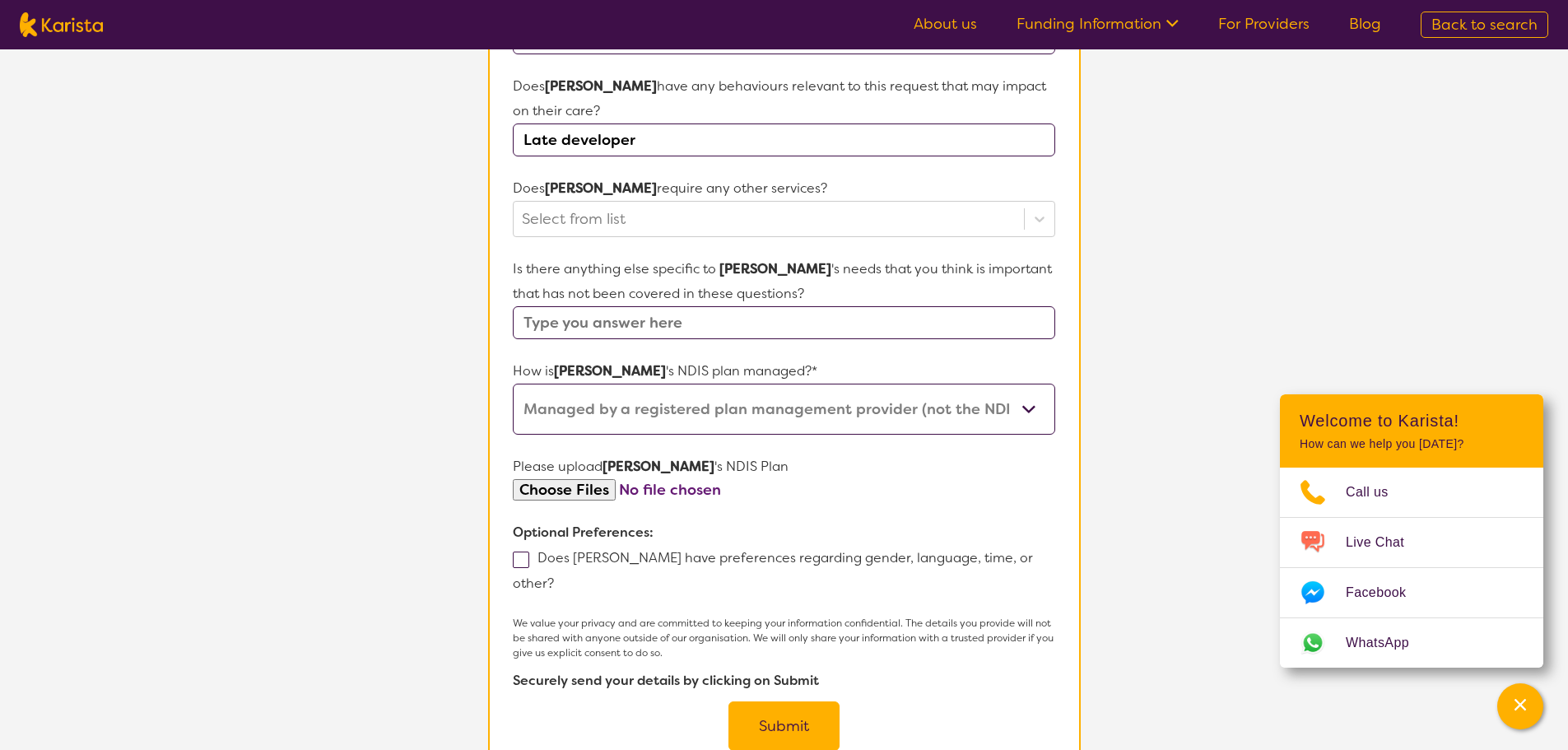
scroll to position [689, 0]
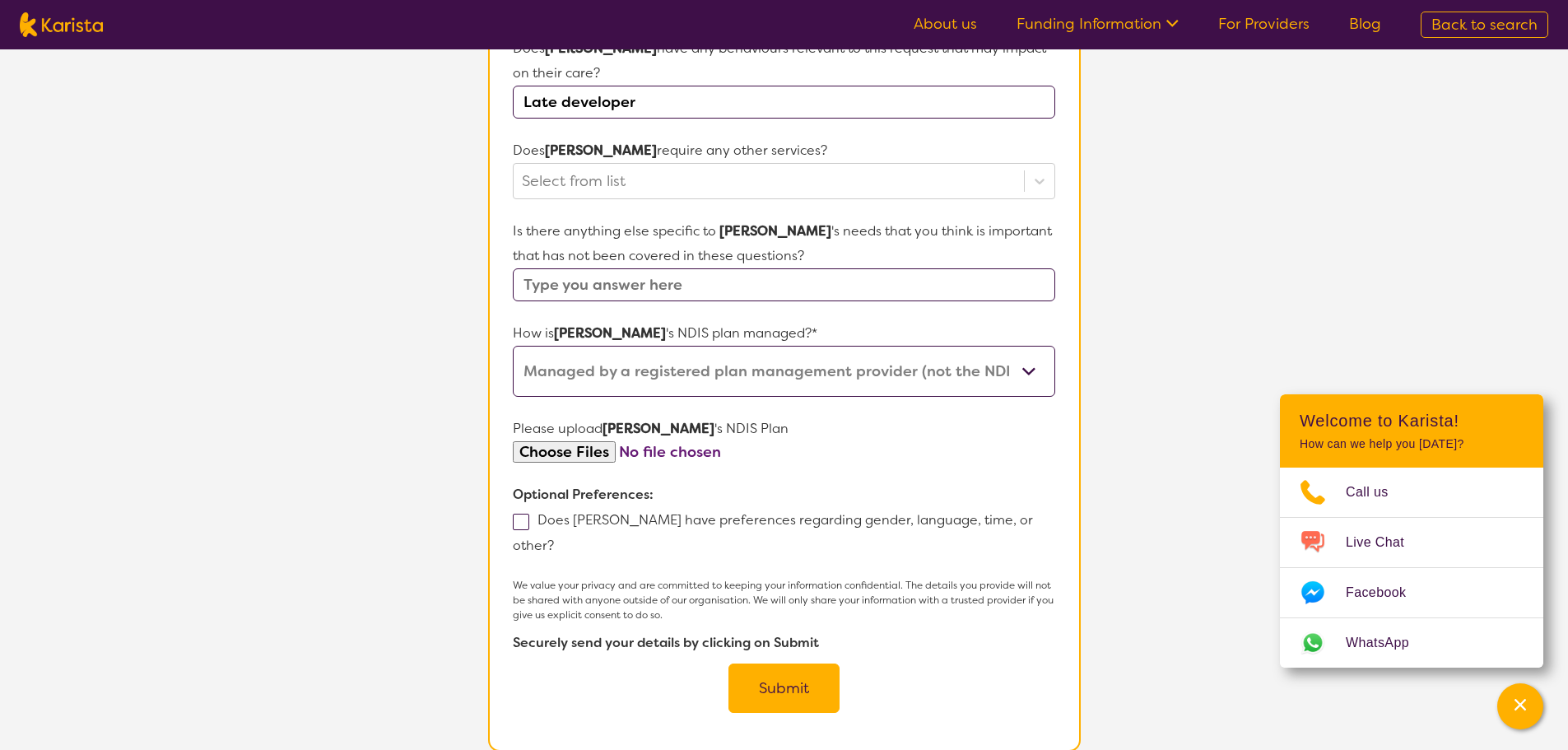
click at [786, 667] on button "Submit" at bounding box center [783, 688] width 111 height 49
